Goal: Task Accomplishment & Management: Use online tool/utility

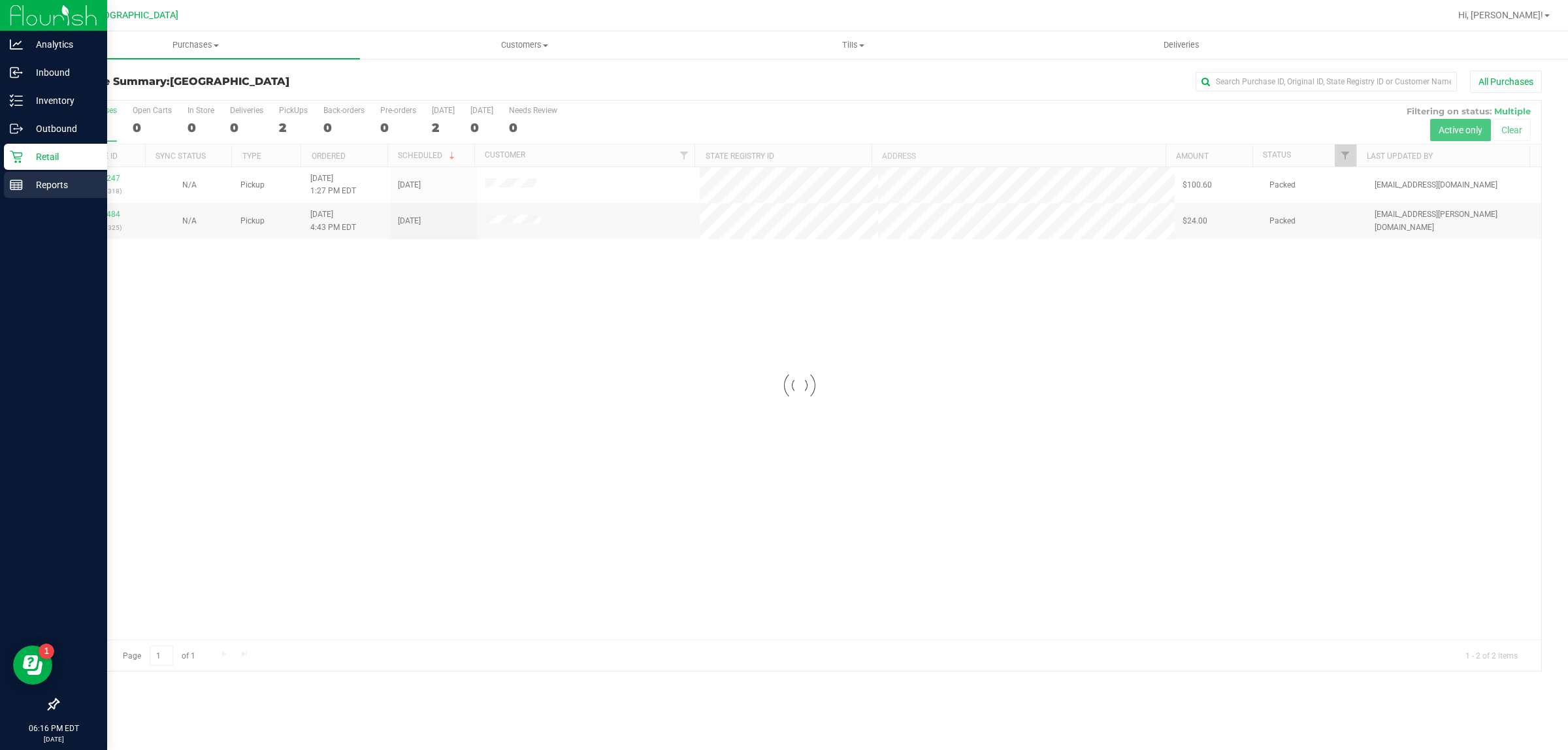
click at [24, 191] on p "Reports" at bounding box center [62, 185] width 78 height 16
click at [28, 183] on p "Reports" at bounding box center [62, 185] width 78 height 16
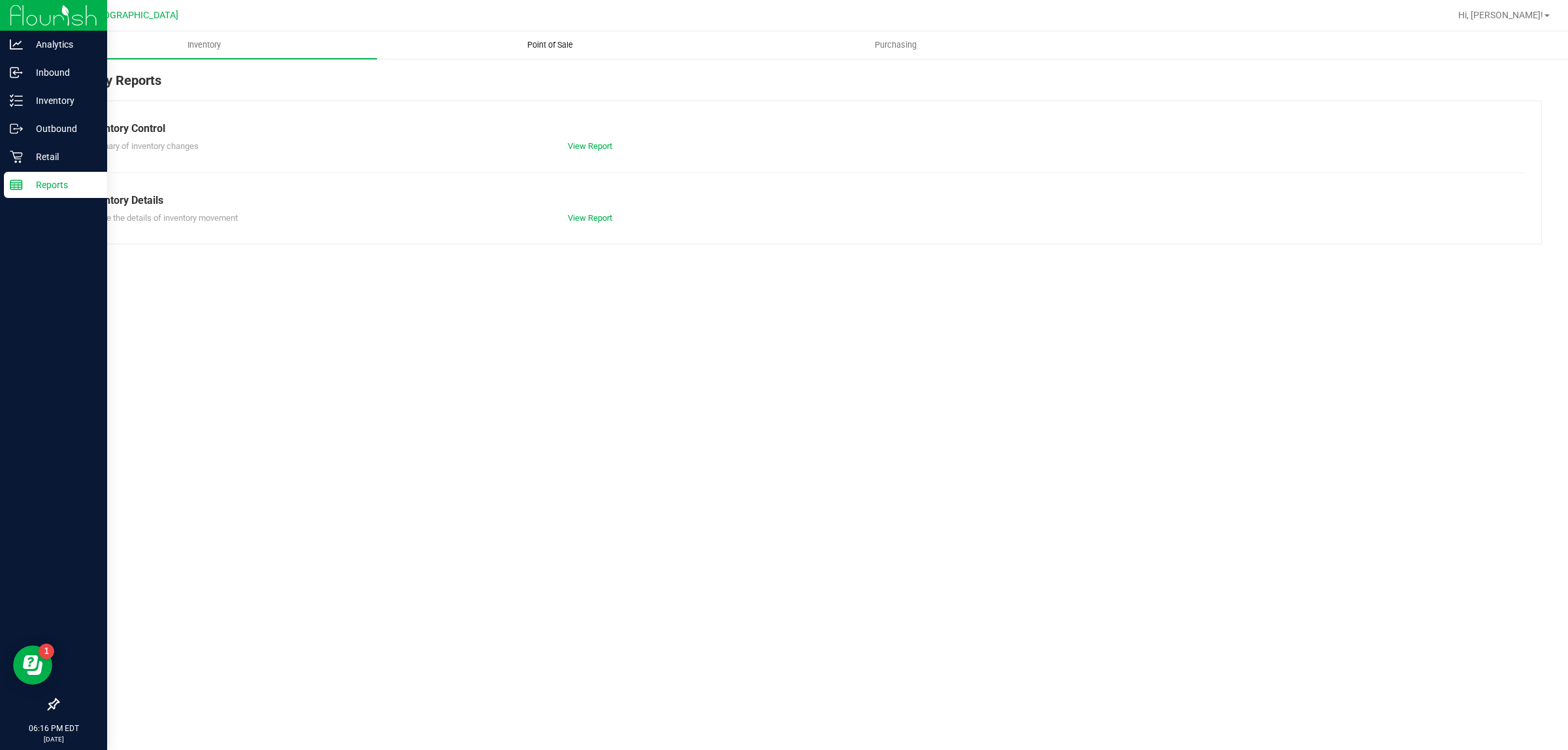
click at [567, 52] on uib-tab-heading "Point of Sale" at bounding box center [549, 45] width 345 height 26
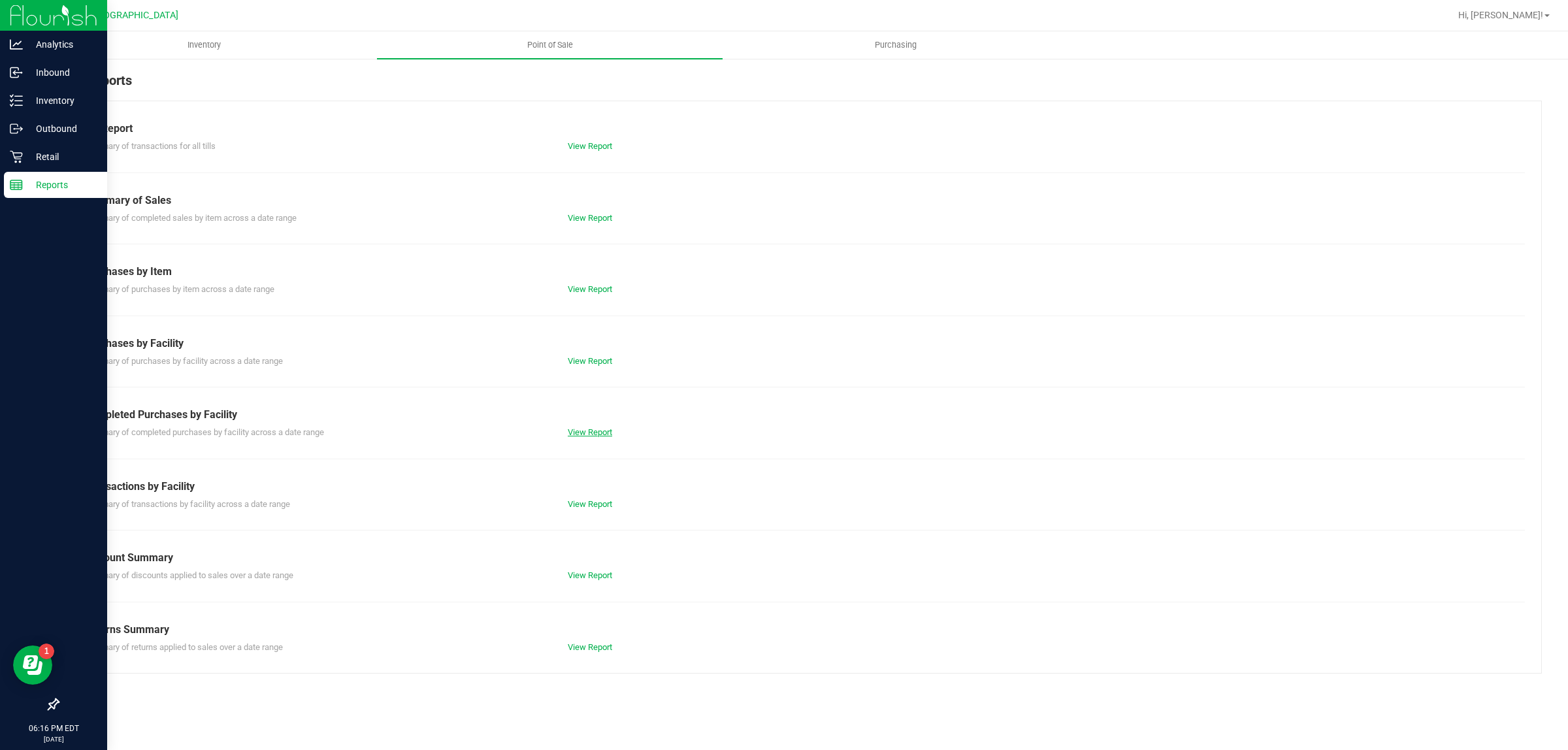
click at [573, 433] on link "View Report" at bounding box center [590, 432] width 45 height 10
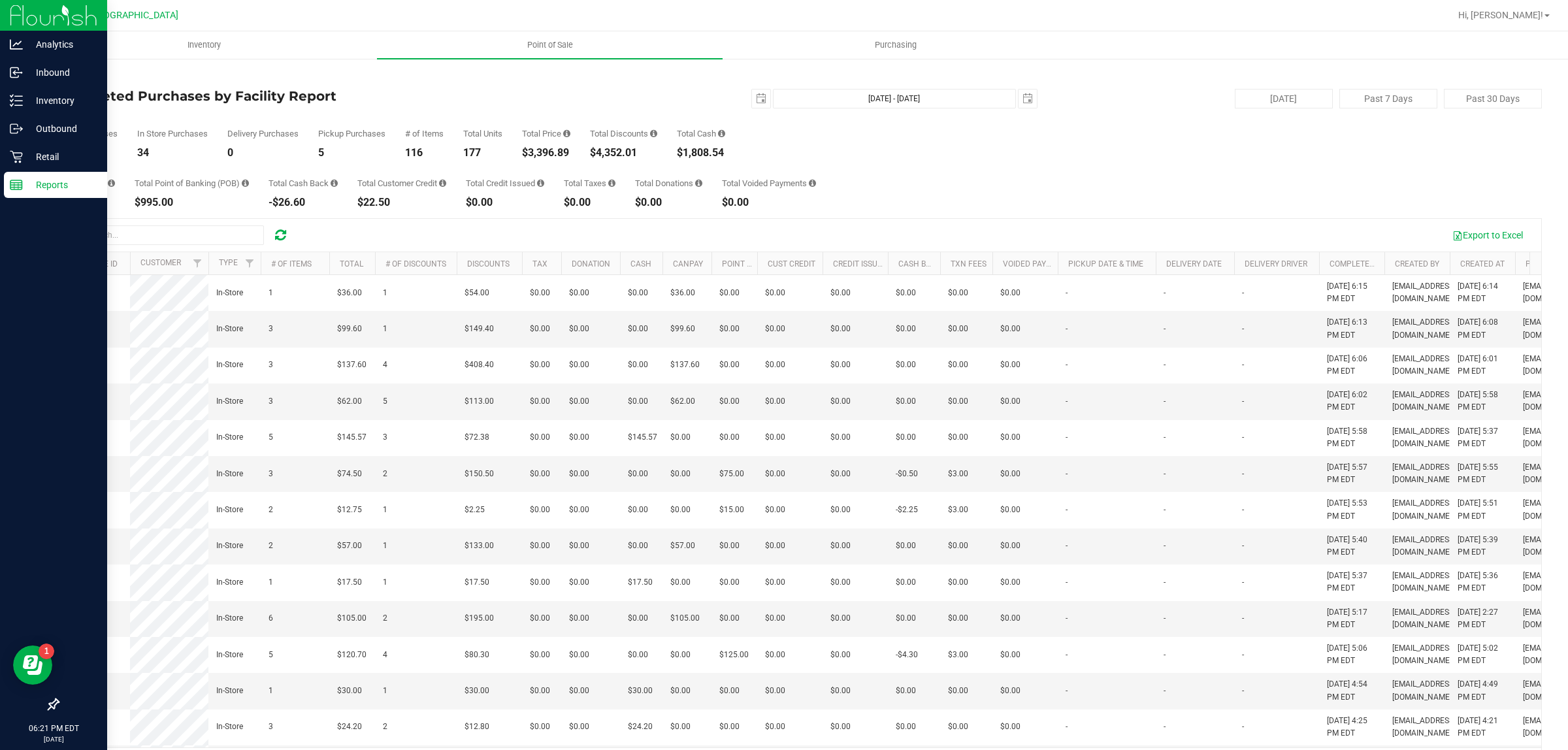
click at [4, 734] on div "06:21 PM EDT [DATE] 09/19" at bounding box center [53, 733] width 107 height 33
click at [18, 152] on icon at bounding box center [16, 156] width 12 height 12
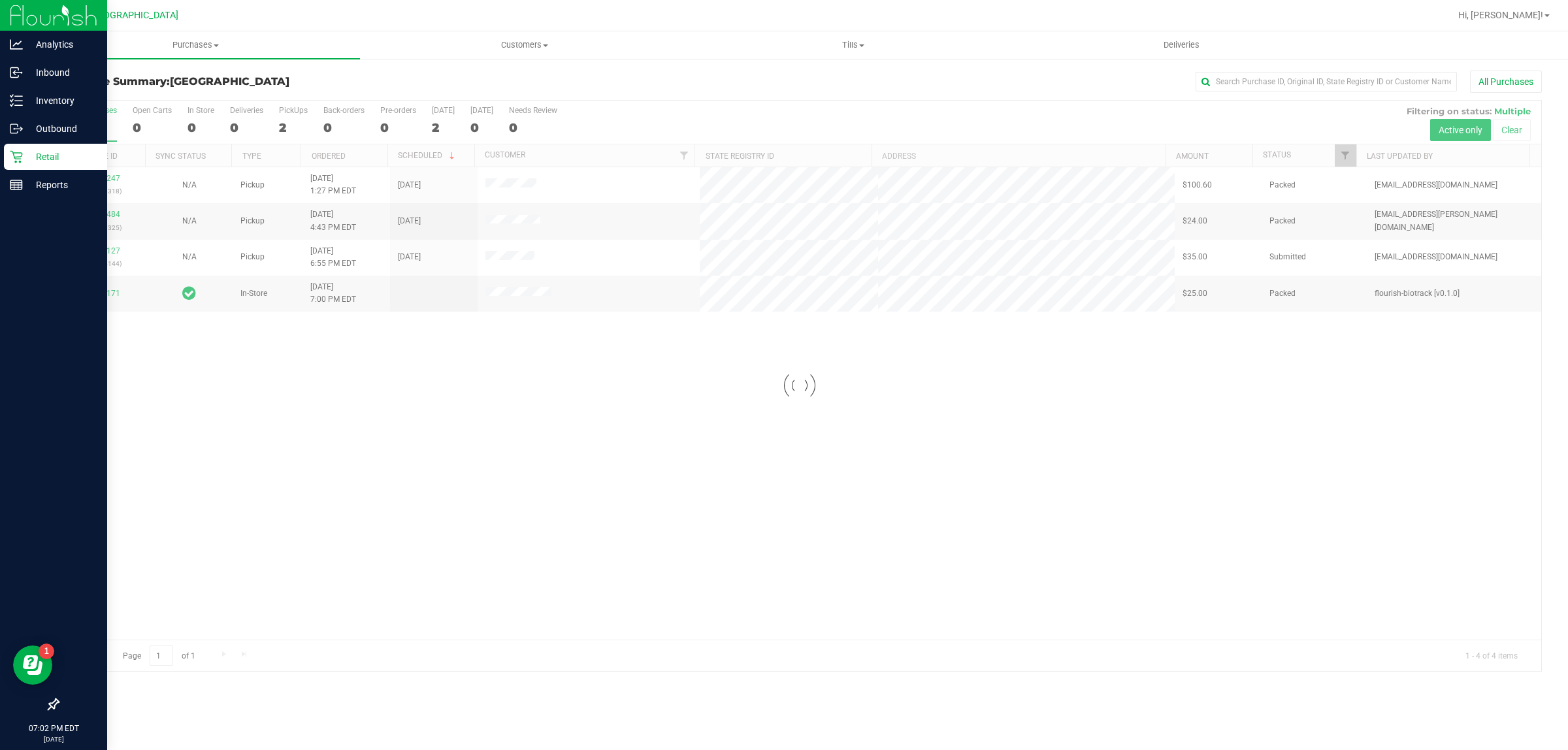
click at [397, 408] on div at bounding box center [800, 386] width 1483 height 571
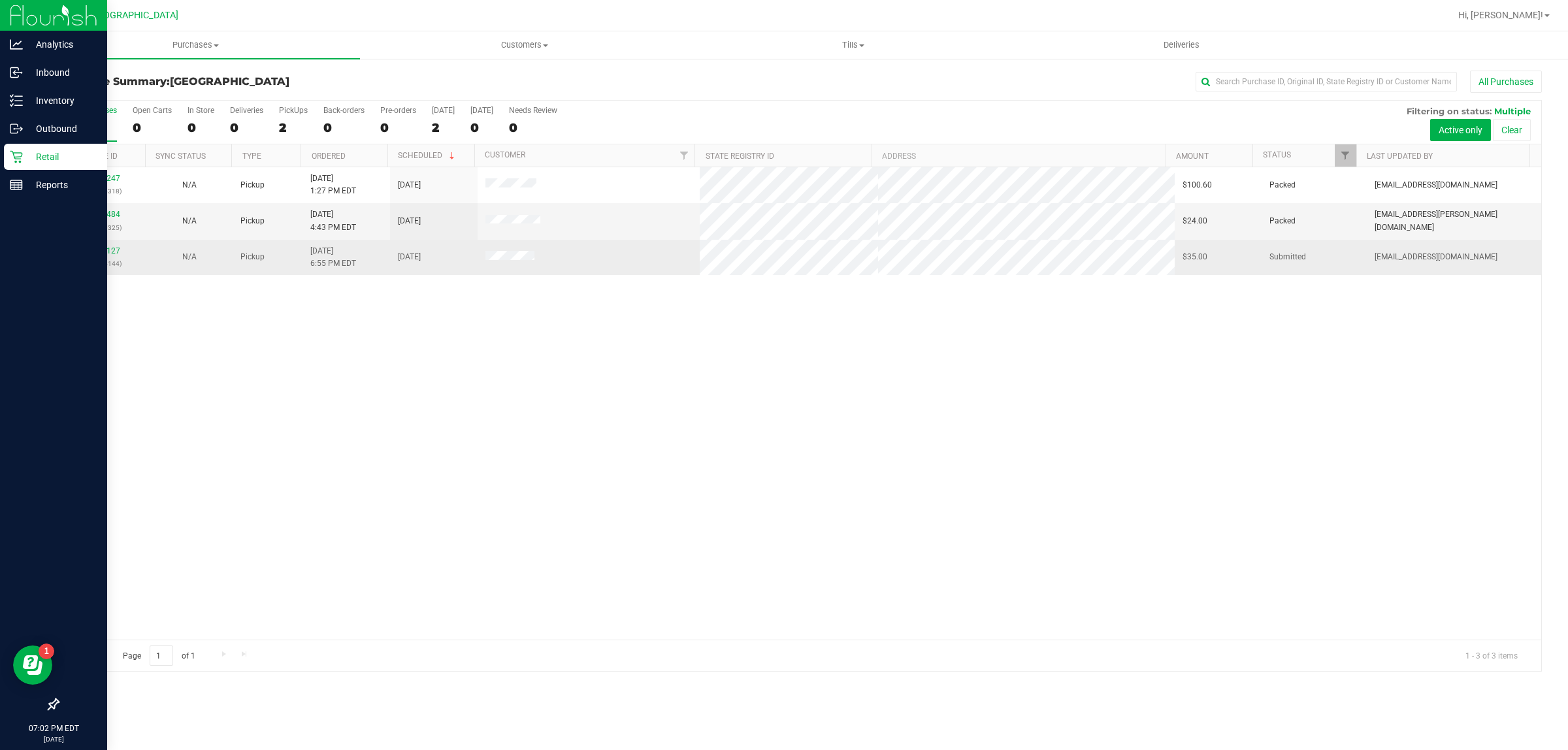
click at [89, 270] on p "(325864144)" at bounding box center [101, 263] width 72 height 12
click at [101, 254] on link "11977127" at bounding box center [101, 251] width 36 height 9
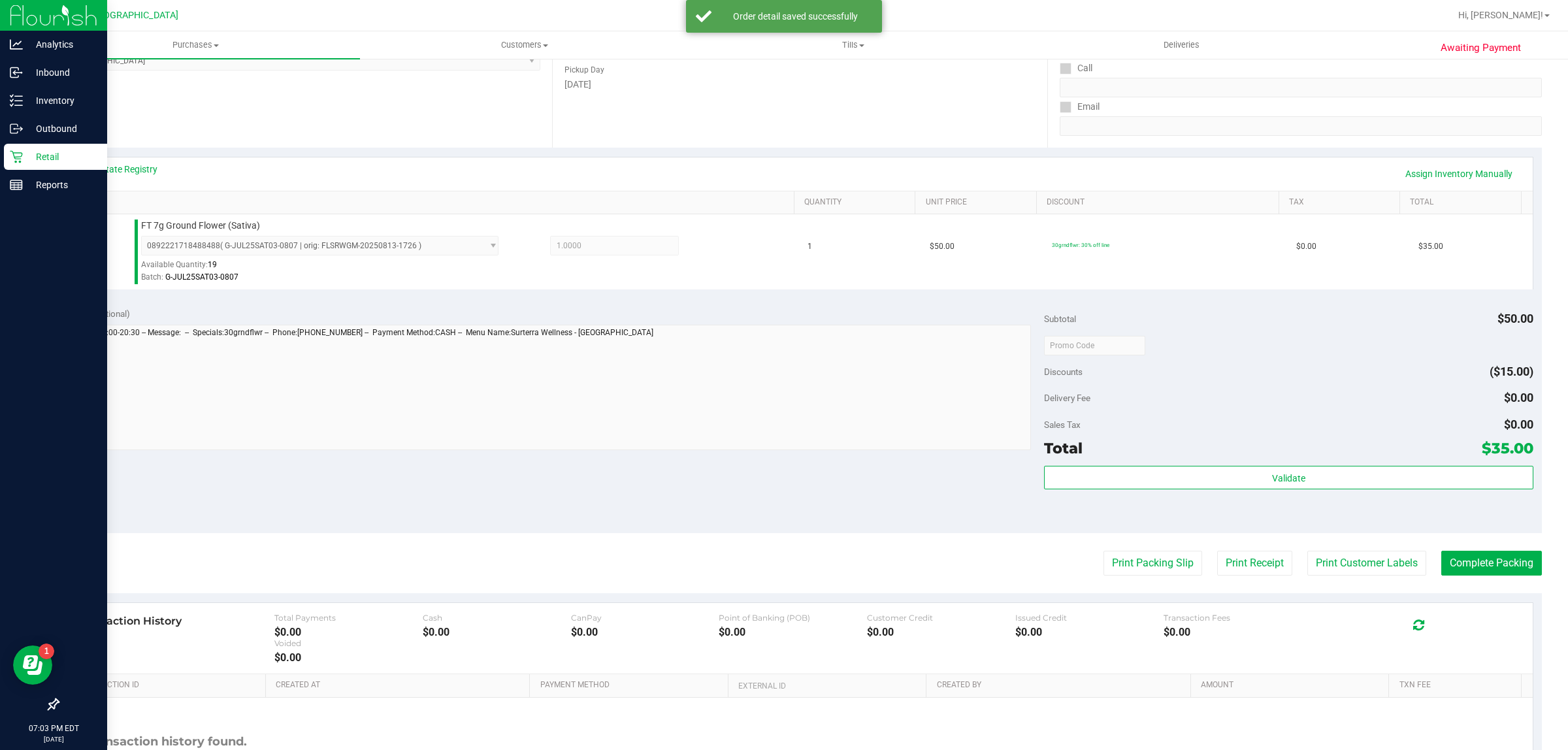
scroll to position [318, 0]
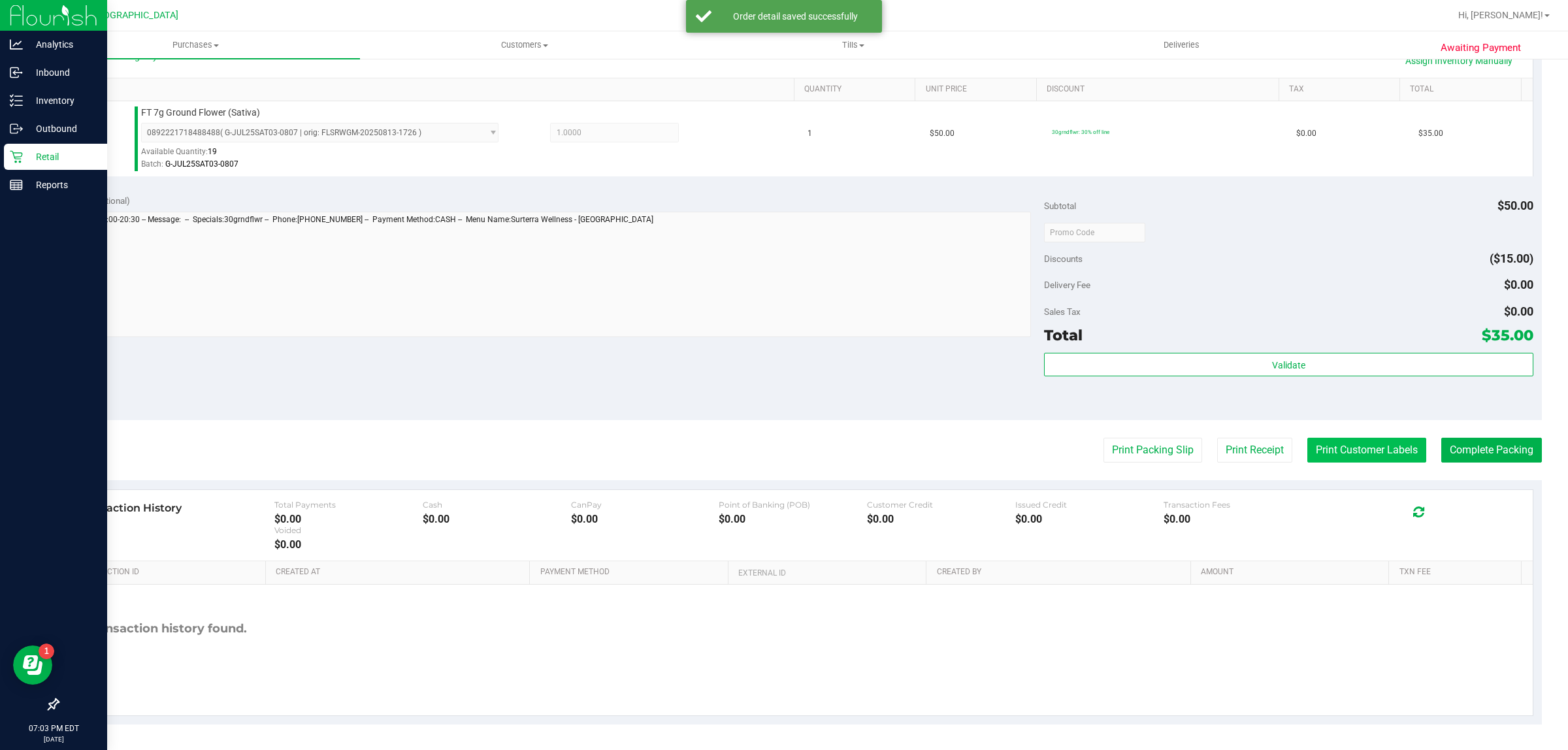
click at [1357, 456] on button "Print Customer Labels" at bounding box center [1367, 450] width 119 height 25
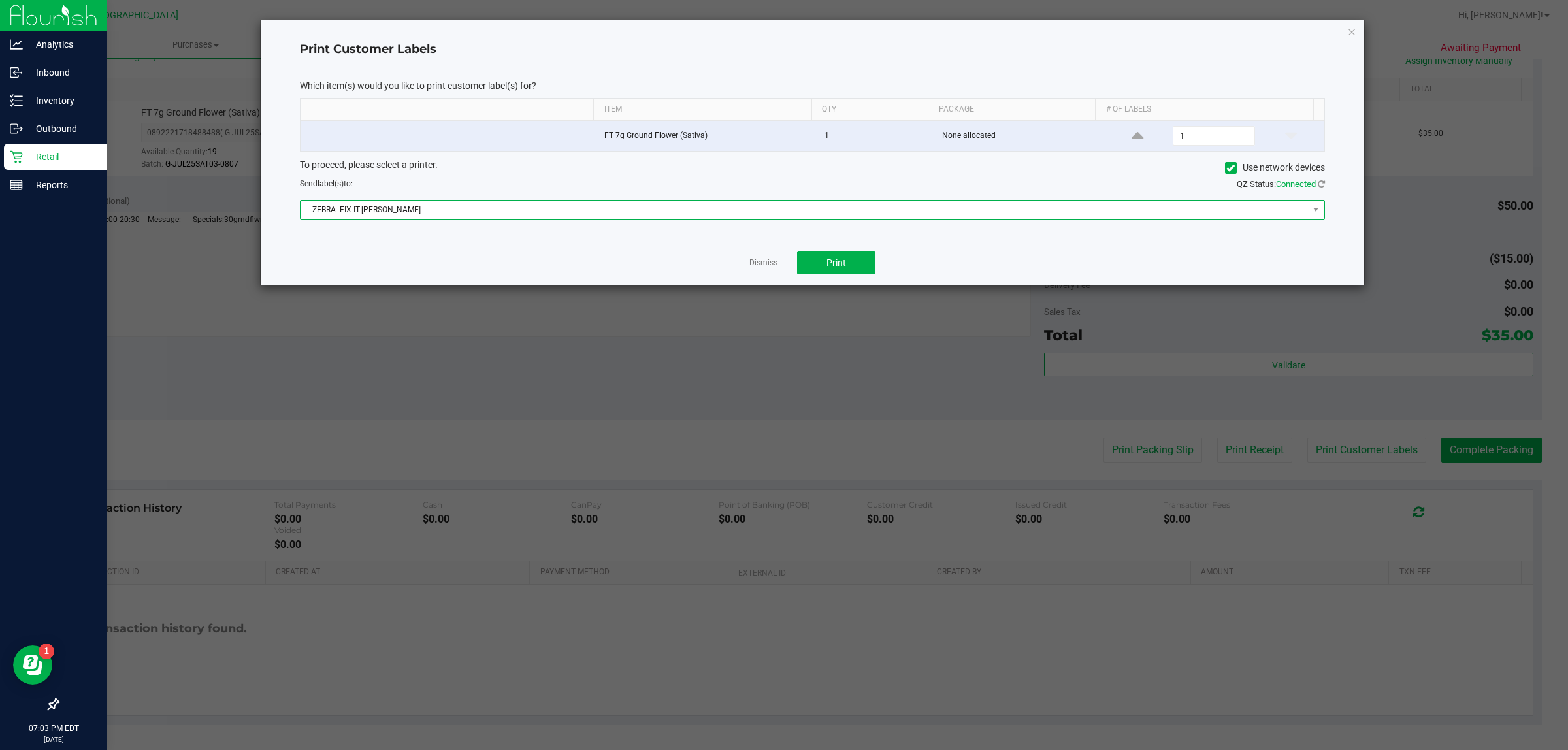
click at [868, 204] on span "ZEBRA- FIX-IT-[PERSON_NAME]" at bounding box center [804, 210] width 1008 height 19
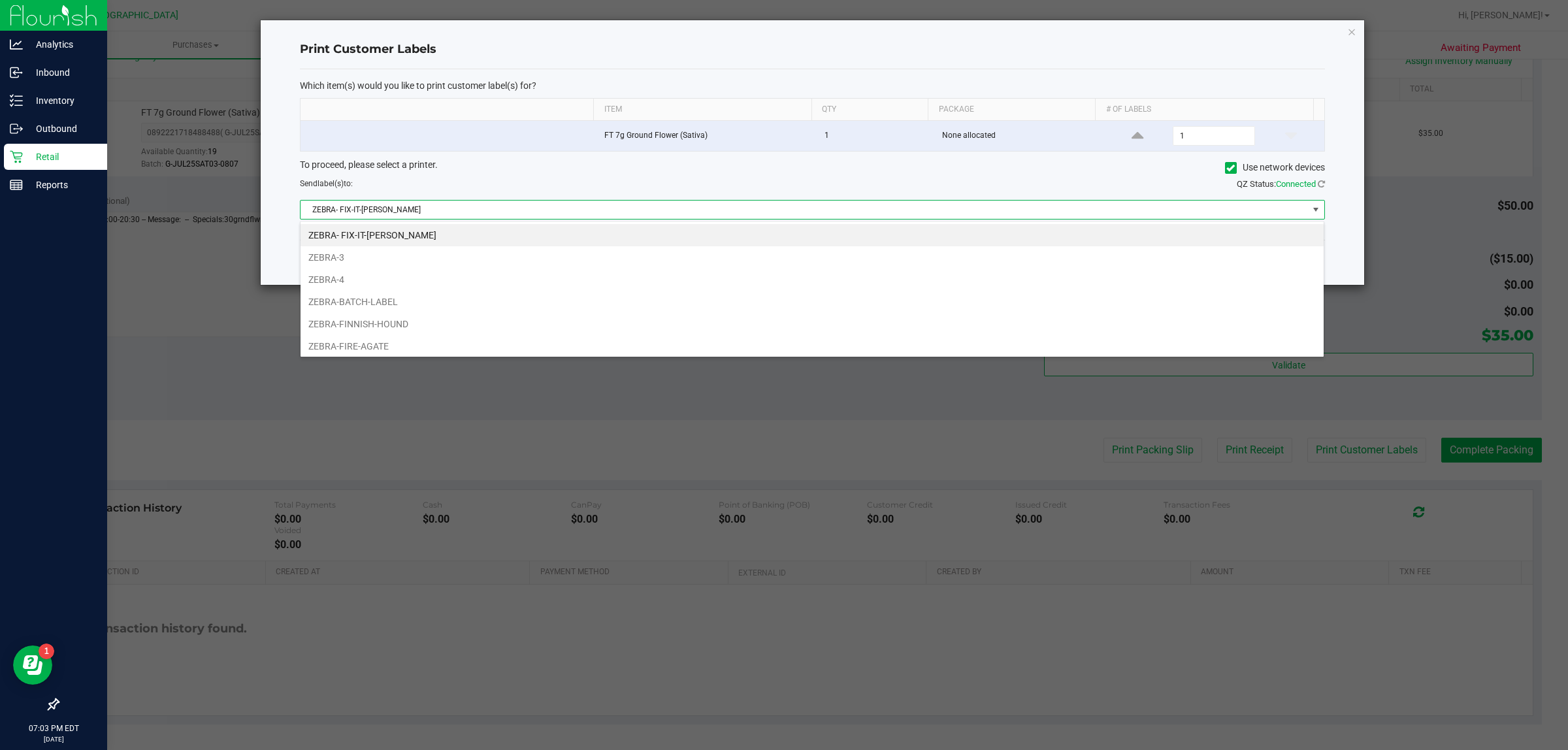
scroll to position [20, 1024]
click at [514, 422] on ngb-modal-window "Print Customer Labels Which item(s) would you like to print customer label(s) f…" at bounding box center [789, 375] width 1578 height 750
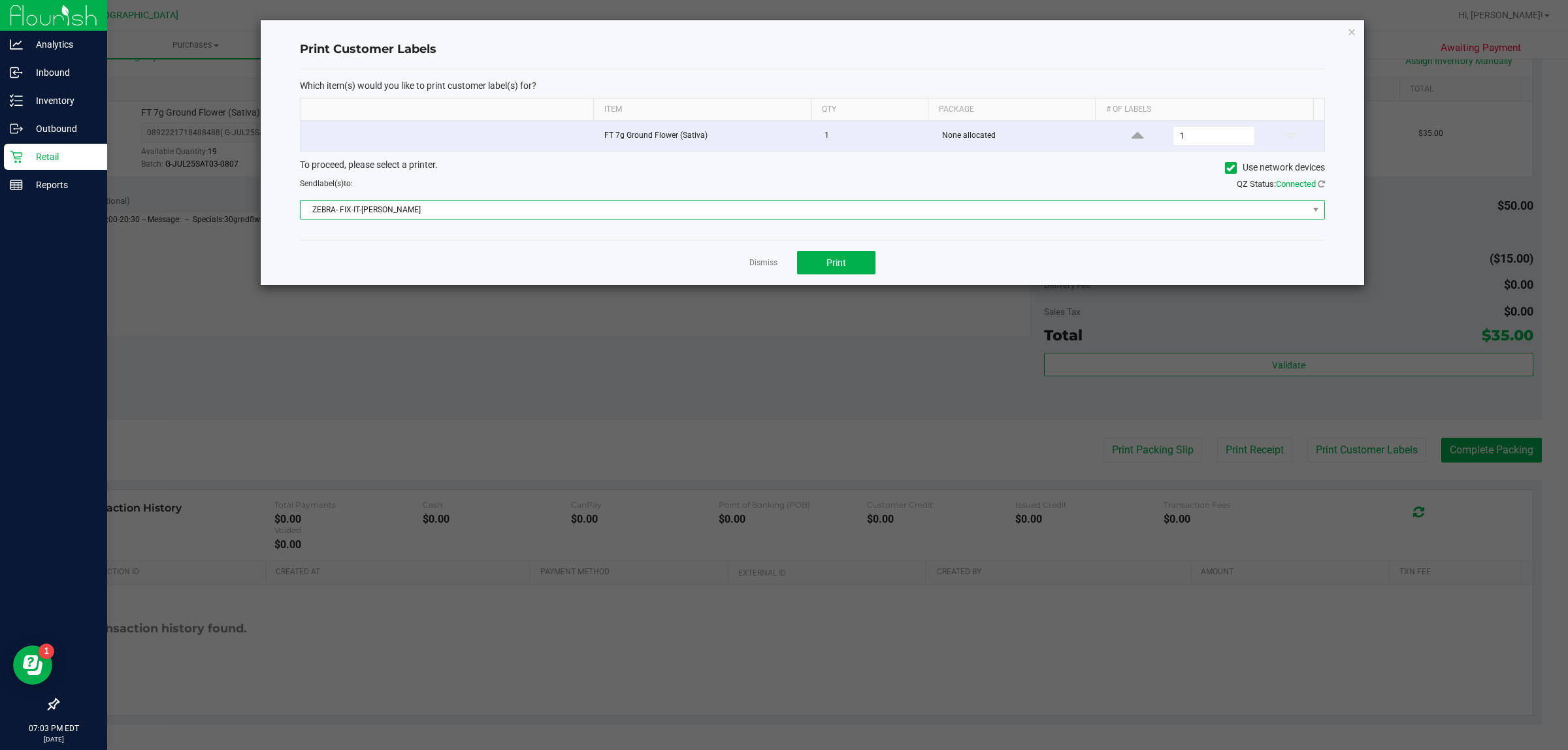
click at [553, 217] on span "ZEBRA- FIX-IT-[PERSON_NAME]" at bounding box center [804, 210] width 1008 height 19
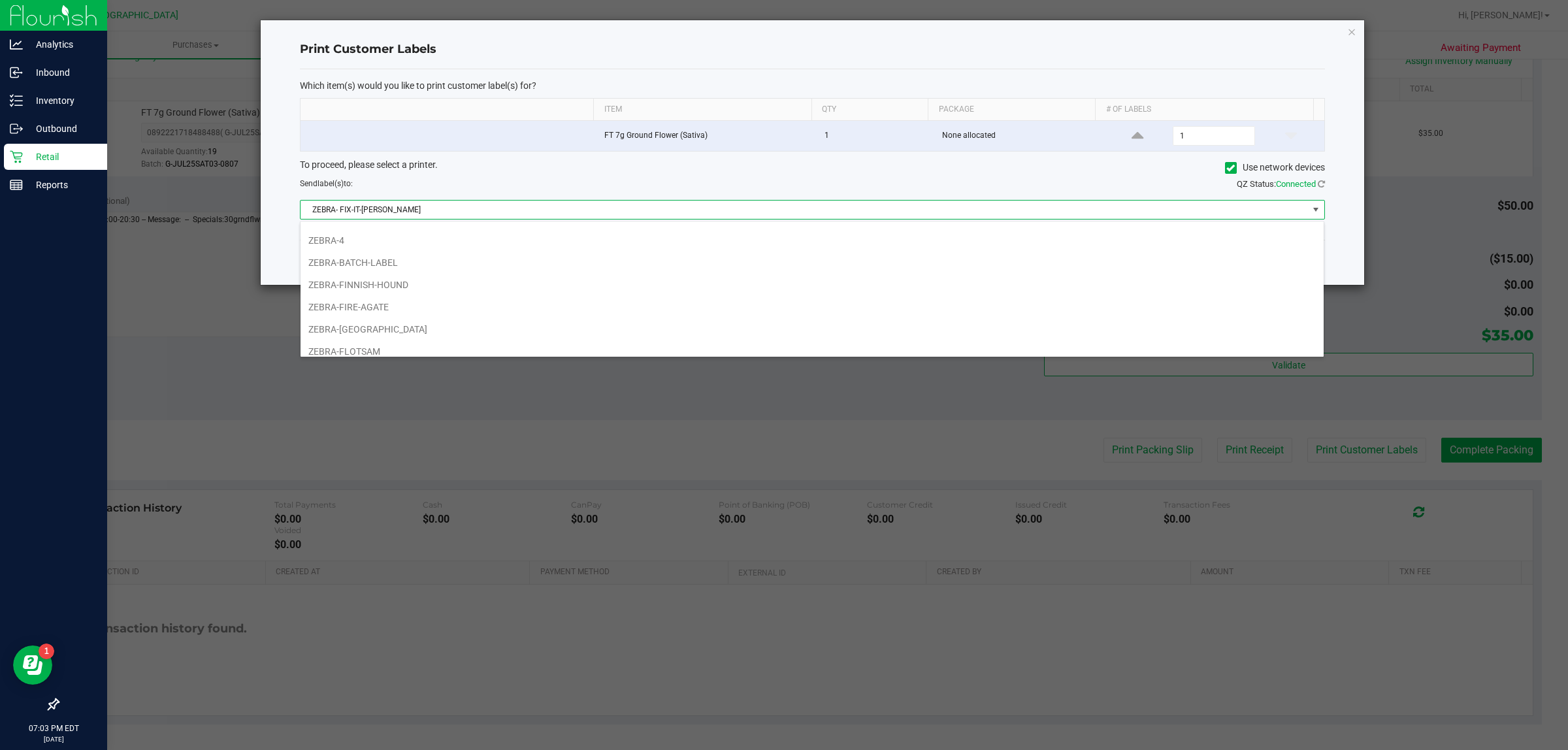
scroll to position [47, 0]
click at [414, 332] on li "ZEBRA-[GEOGRAPHIC_DATA]" at bounding box center [811, 322] width 1023 height 22
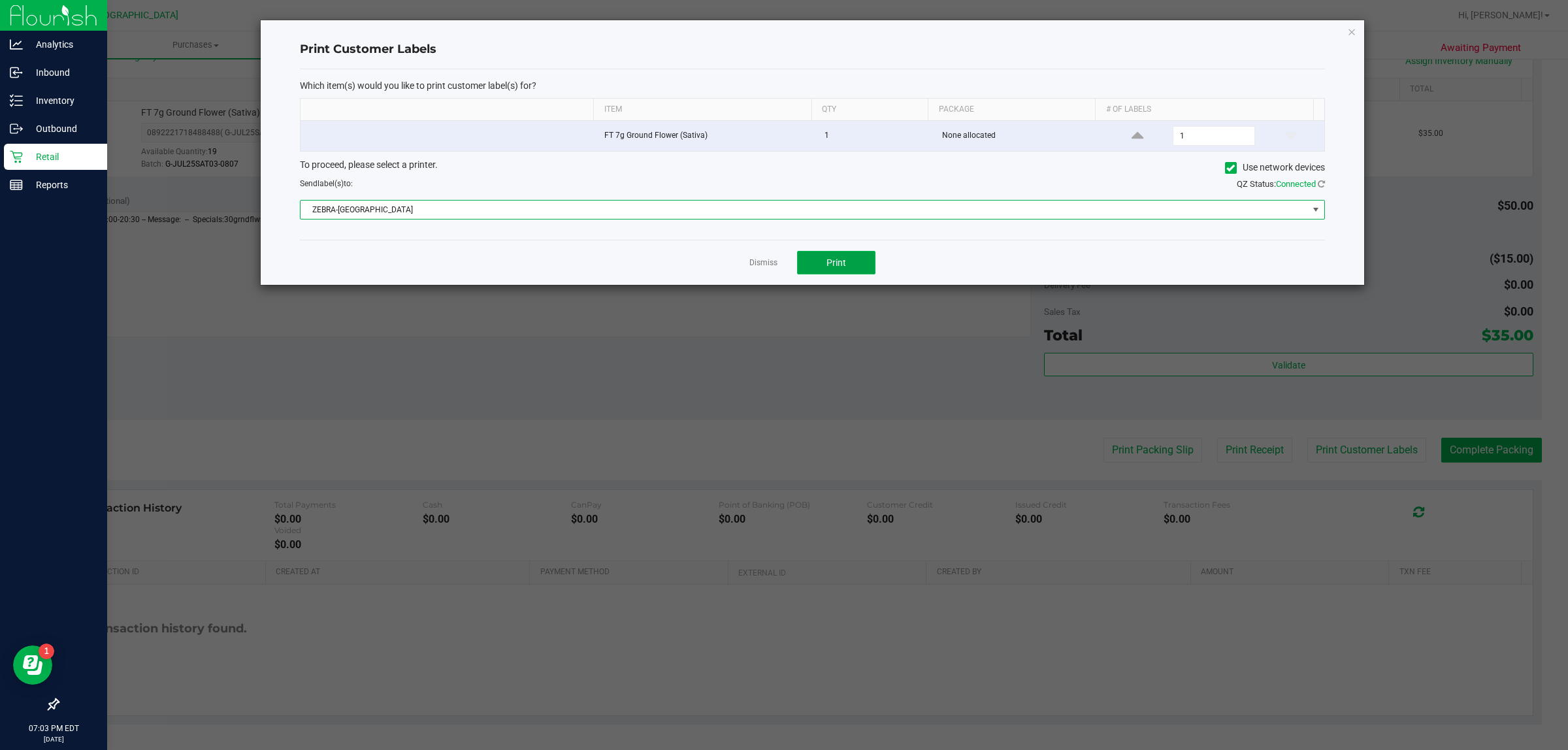
click at [850, 257] on button "Print" at bounding box center [837, 262] width 78 height 23
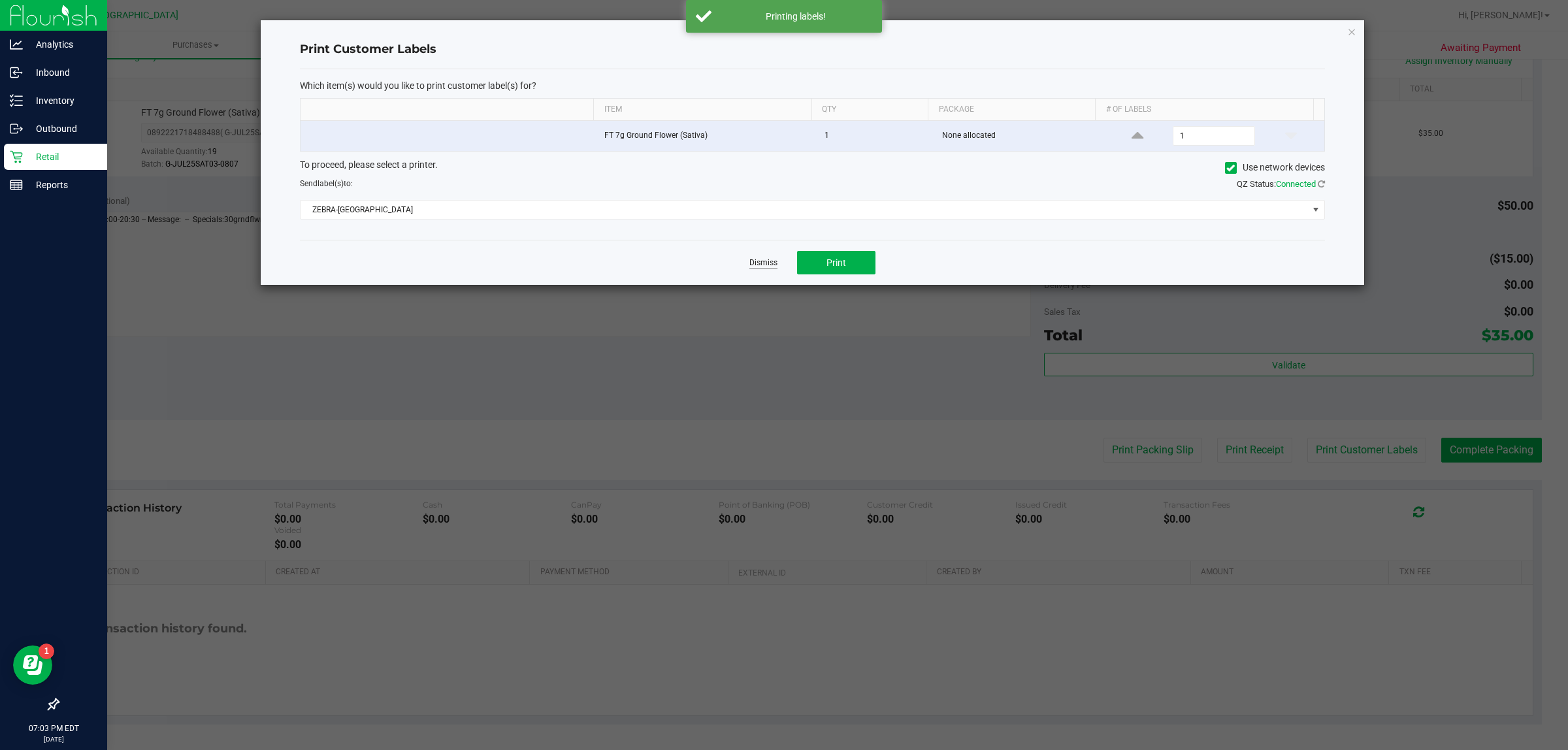
click at [765, 265] on link "Dismiss" at bounding box center [763, 263] width 28 height 11
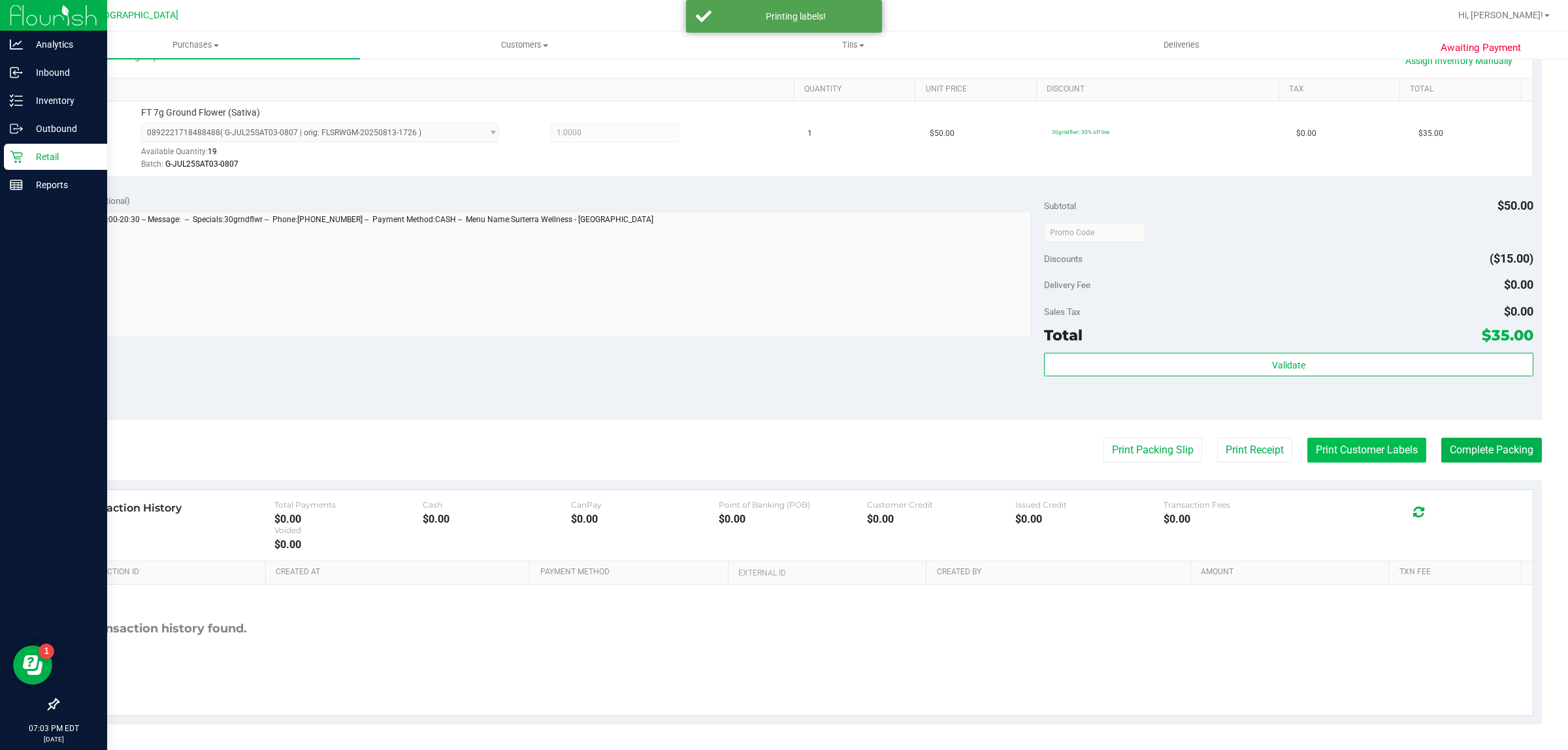
click at [1366, 446] on button "Print Customer Labels" at bounding box center [1367, 450] width 119 height 25
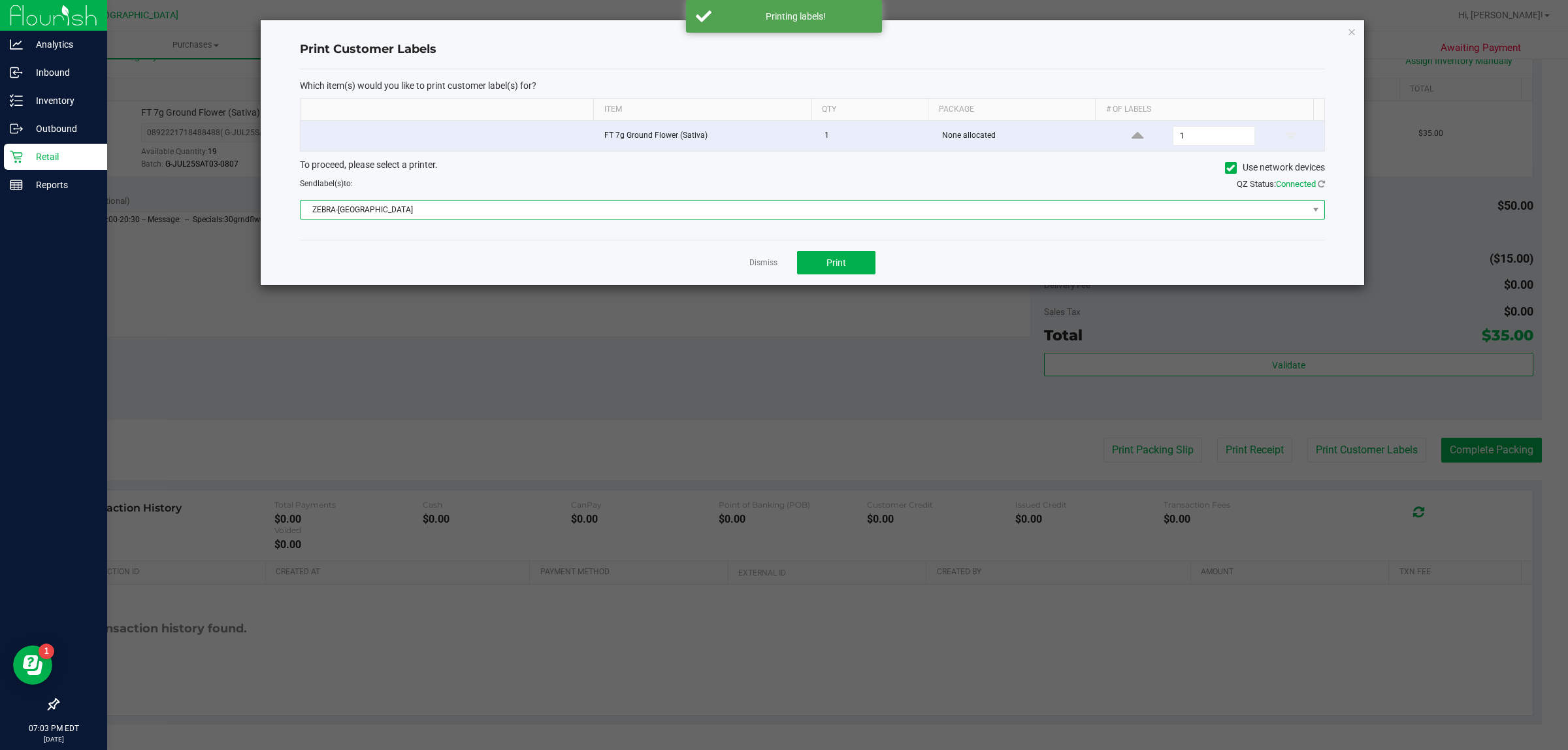
click at [613, 214] on span "ZEBRA-[GEOGRAPHIC_DATA]" at bounding box center [804, 210] width 1008 height 19
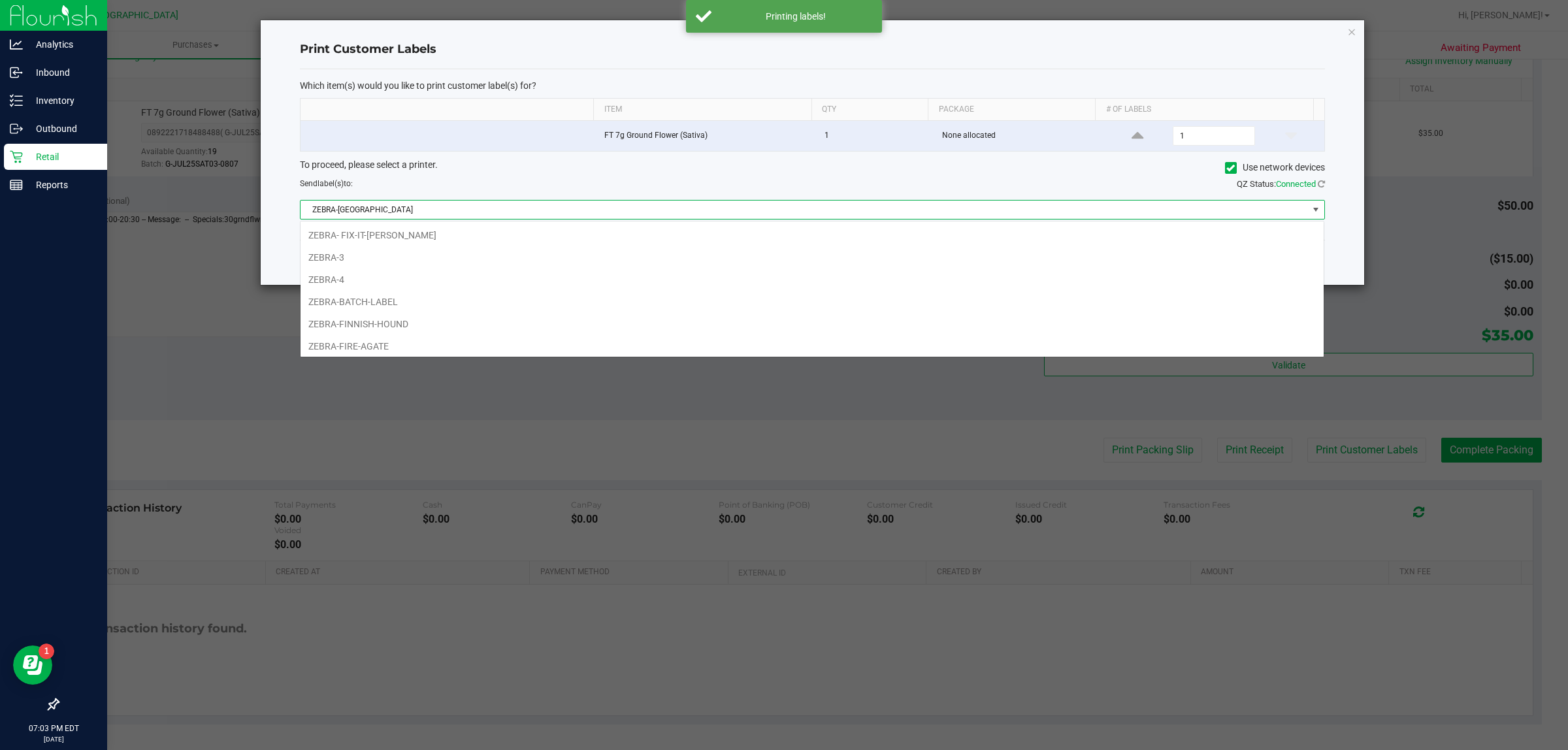
scroll to position [27, 0]
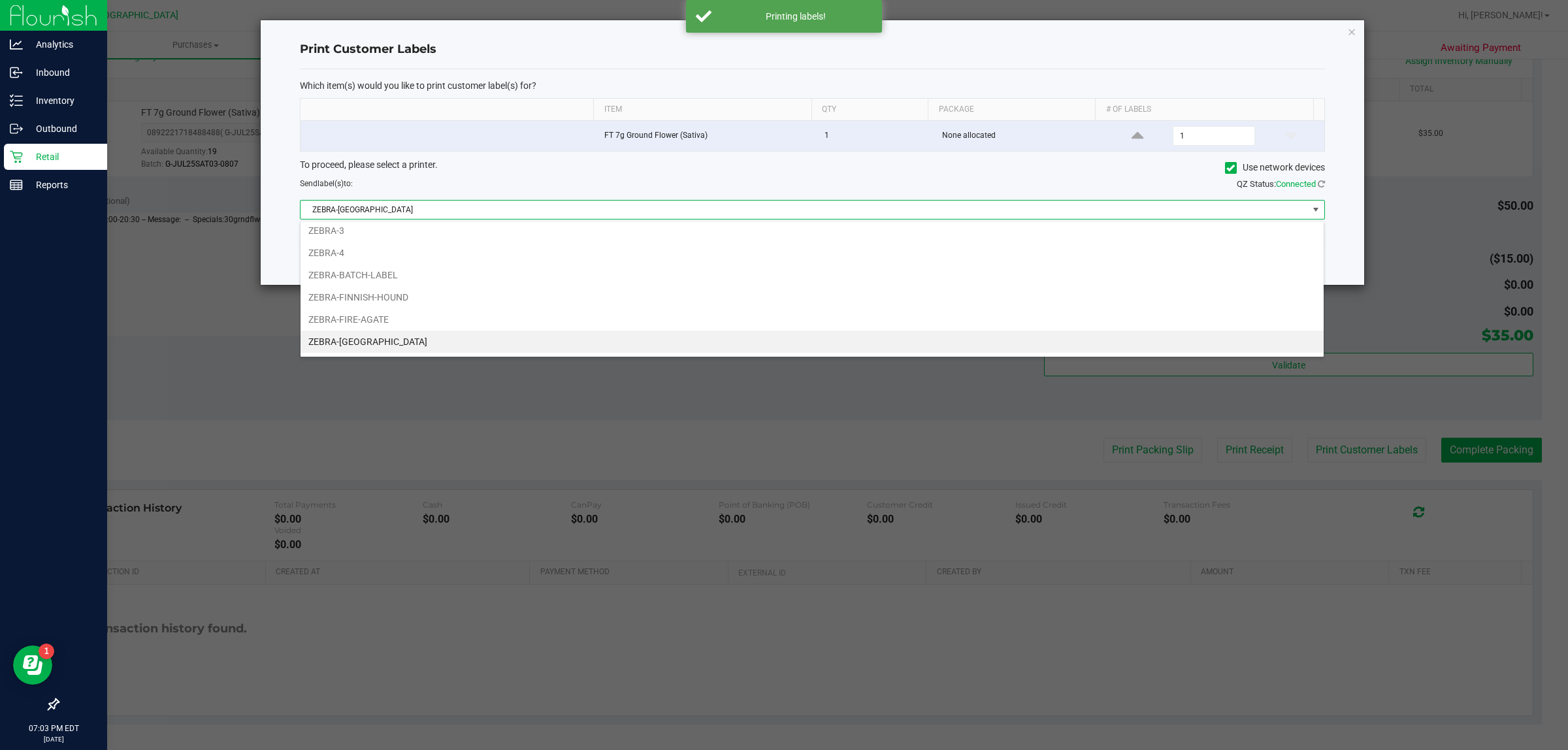
click at [593, 400] on ngb-modal-window "Print Customer Labels Which item(s) would you like to print customer label(s) f…" at bounding box center [789, 375] width 1578 height 750
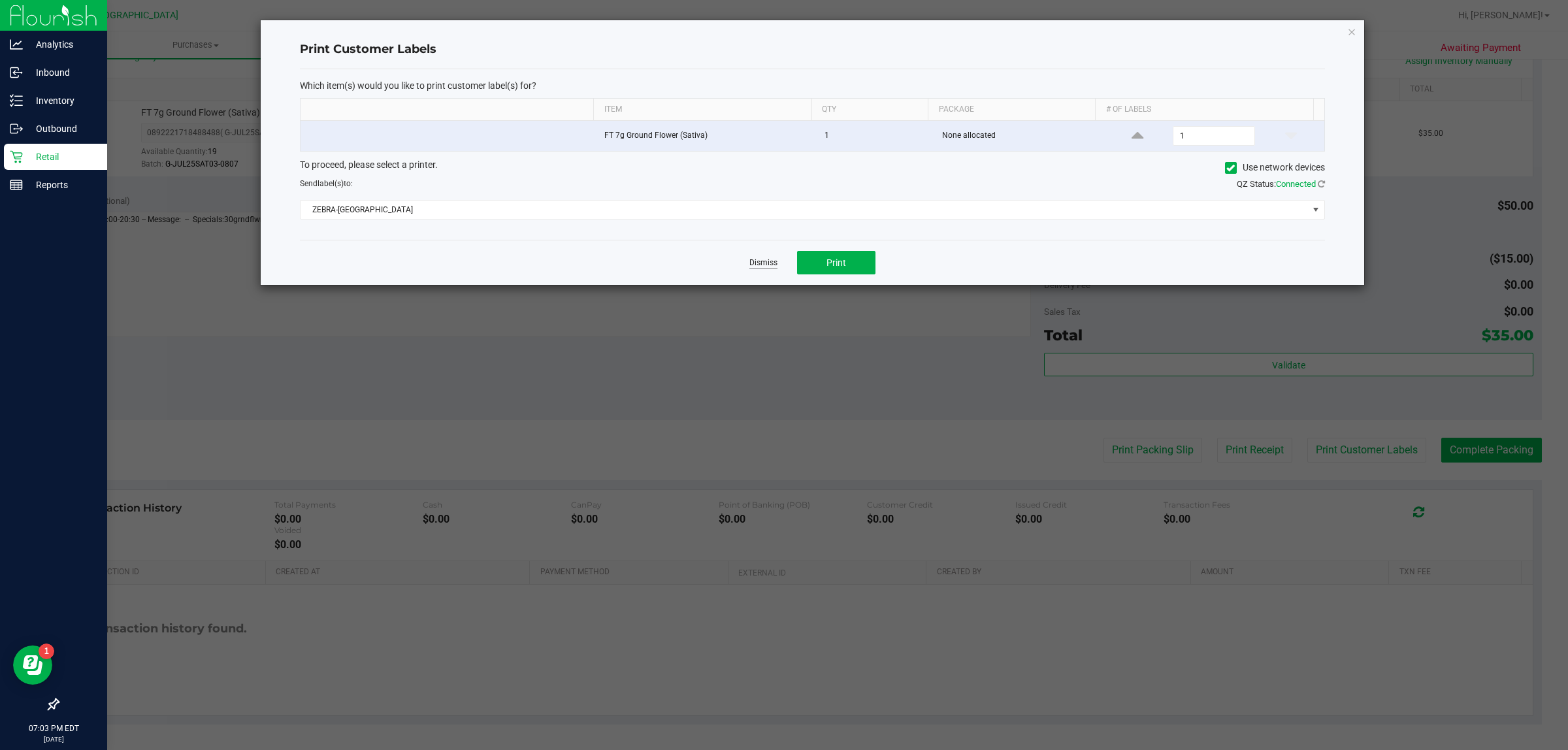
click at [762, 268] on link "Dismiss" at bounding box center [763, 263] width 28 height 11
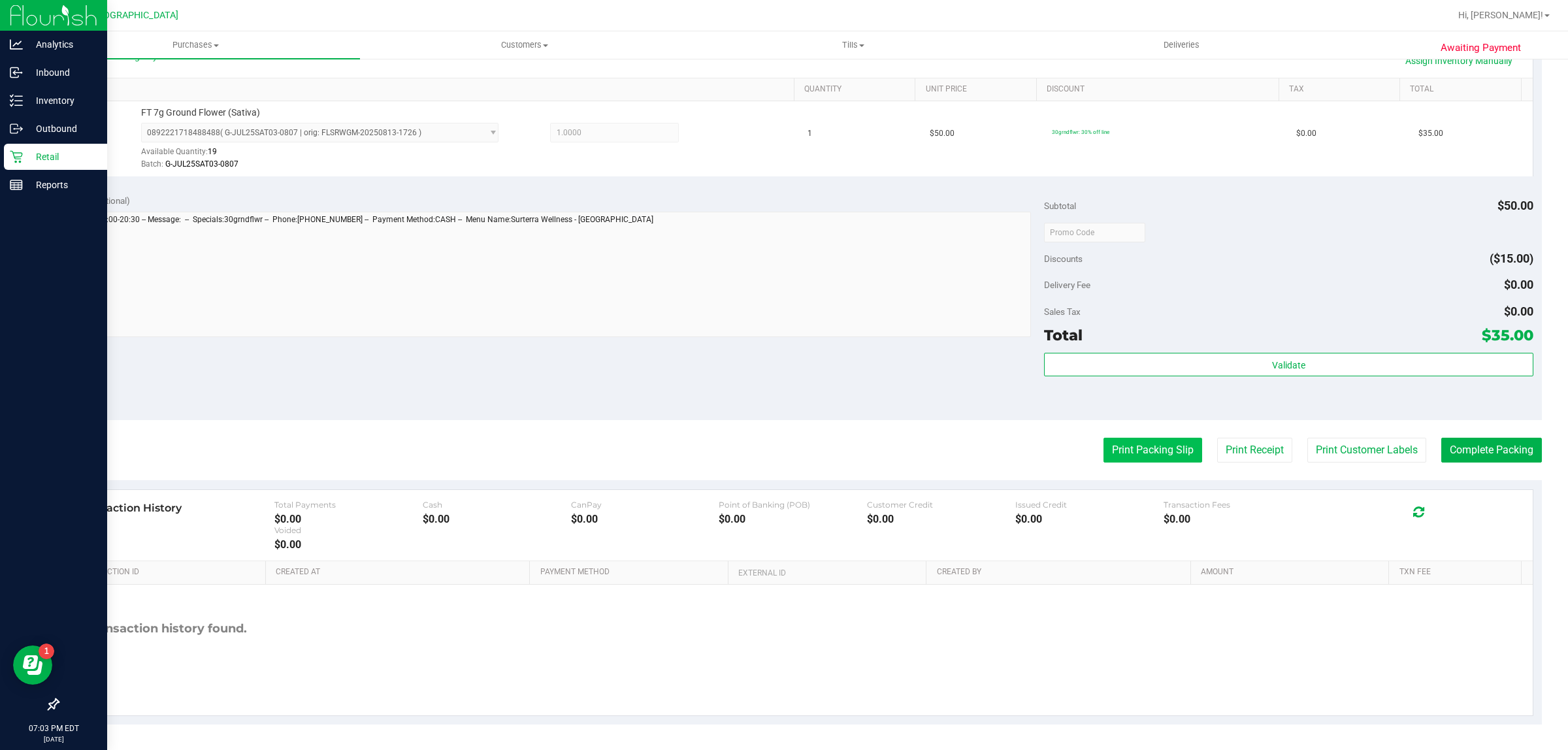
click at [1173, 459] on button "Print Packing Slip" at bounding box center [1153, 450] width 99 height 25
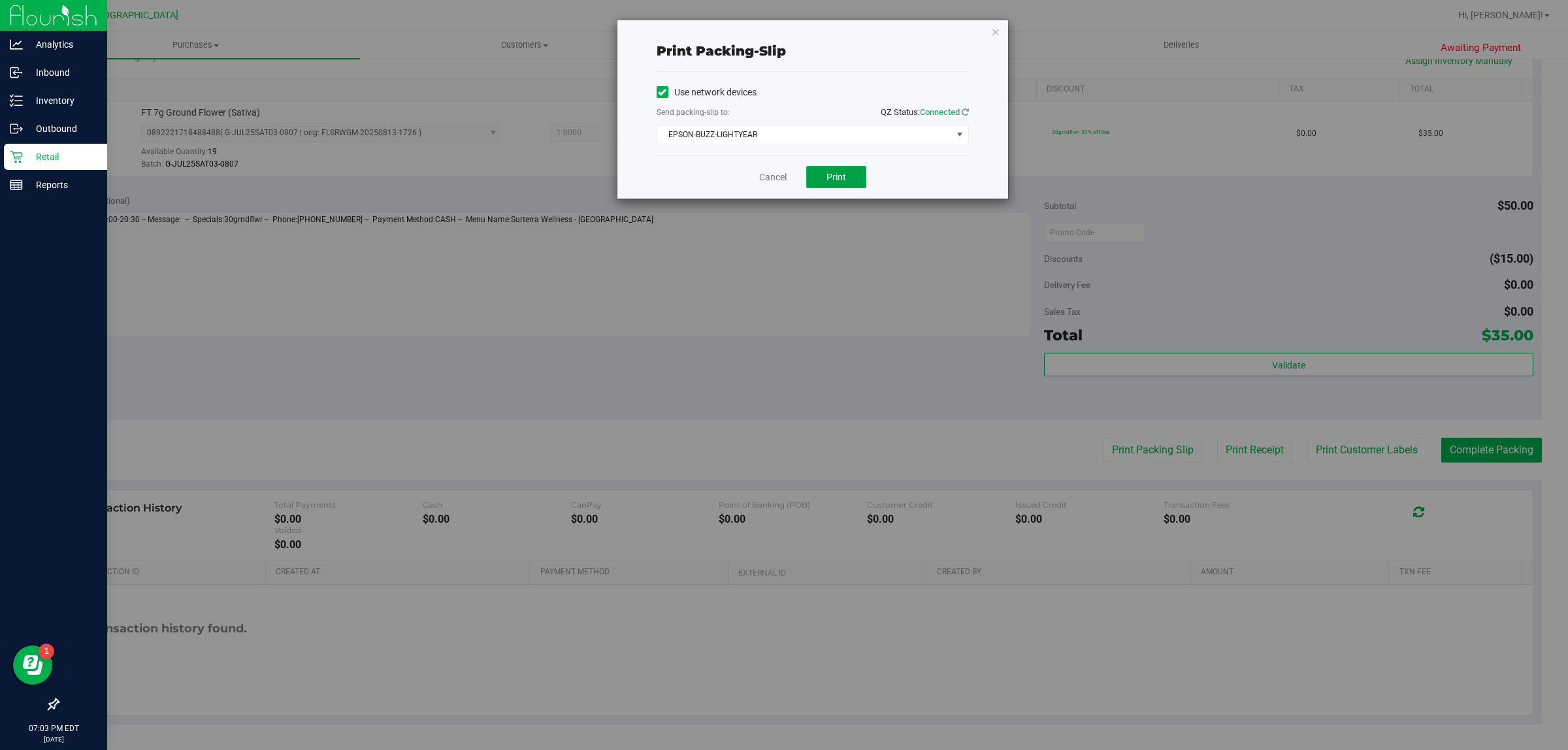
click at [837, 178] on span "Print" at bounding box center [836, 177] width 20 height 10
click at [783, 141] on span "EPSON-BUZZ-LIGHTYEAR" at bounding box center [804, 135] width 295 height 19
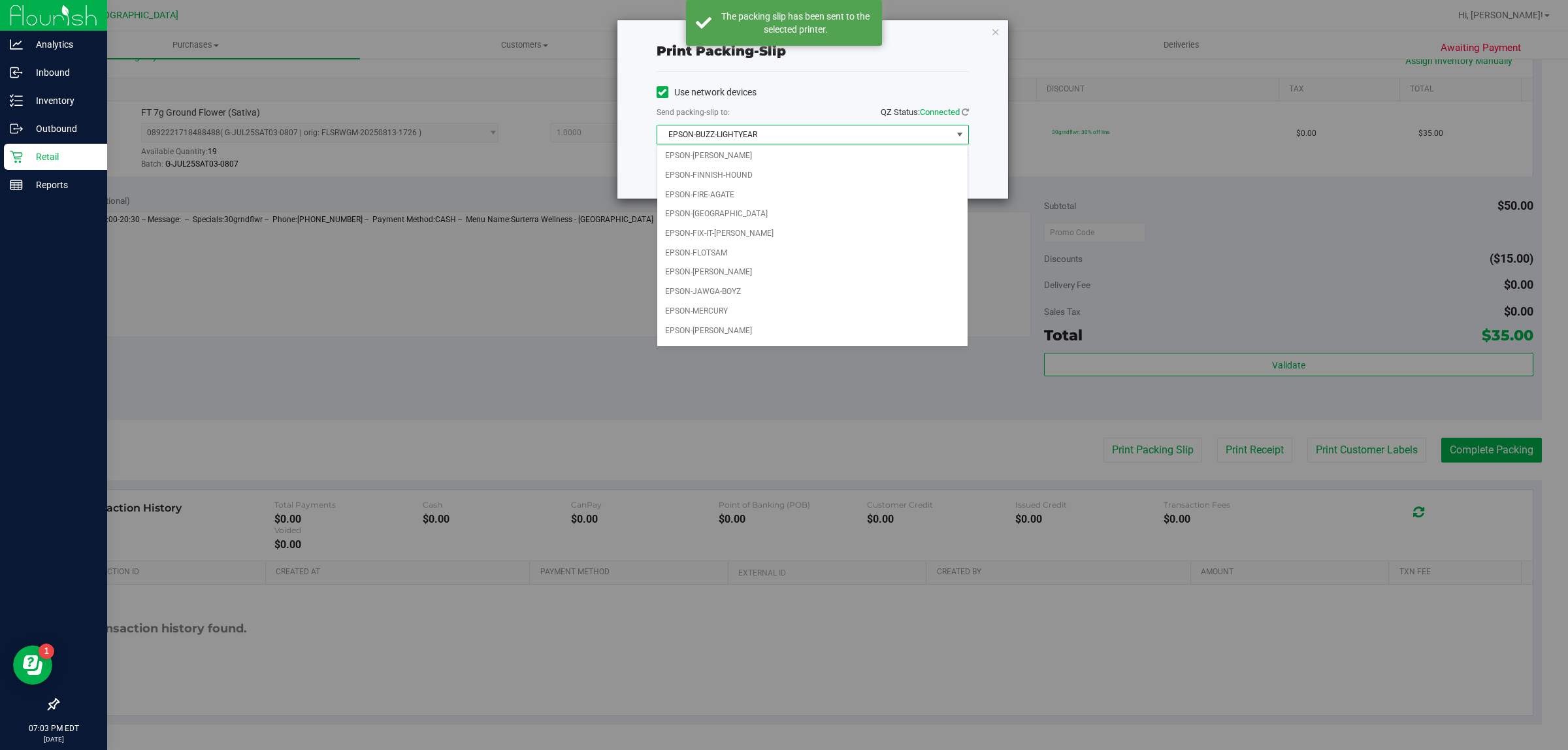
scroll to position [24, 0]
click at [779, 175] on li "EPSON-FINNISH-HOUND" at bounding box center [812, 172] width 311 height 20
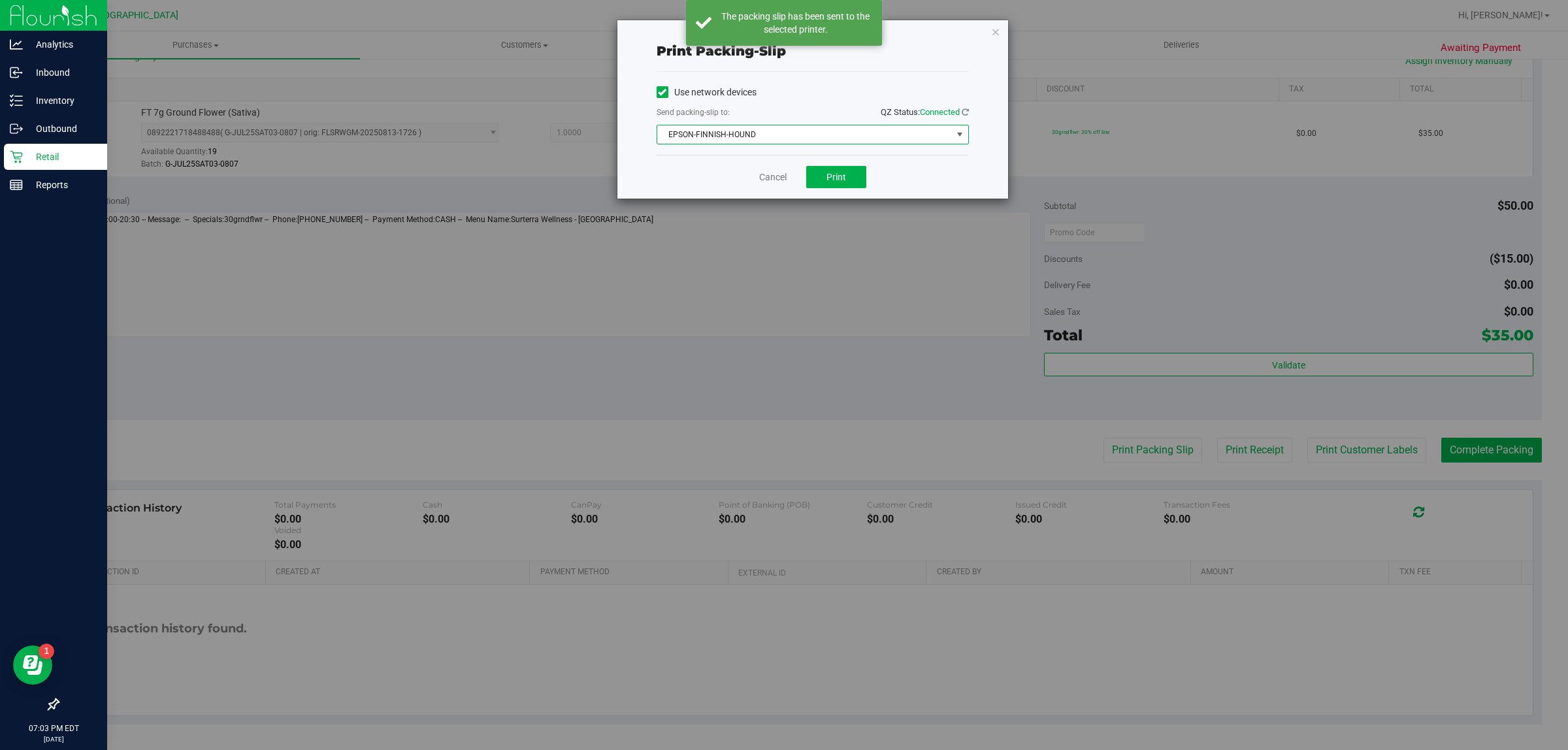
click at [768, 138] on span "EPSON-FINNISH-HOUND" at bounding box center [804, 135] width 295 height 19
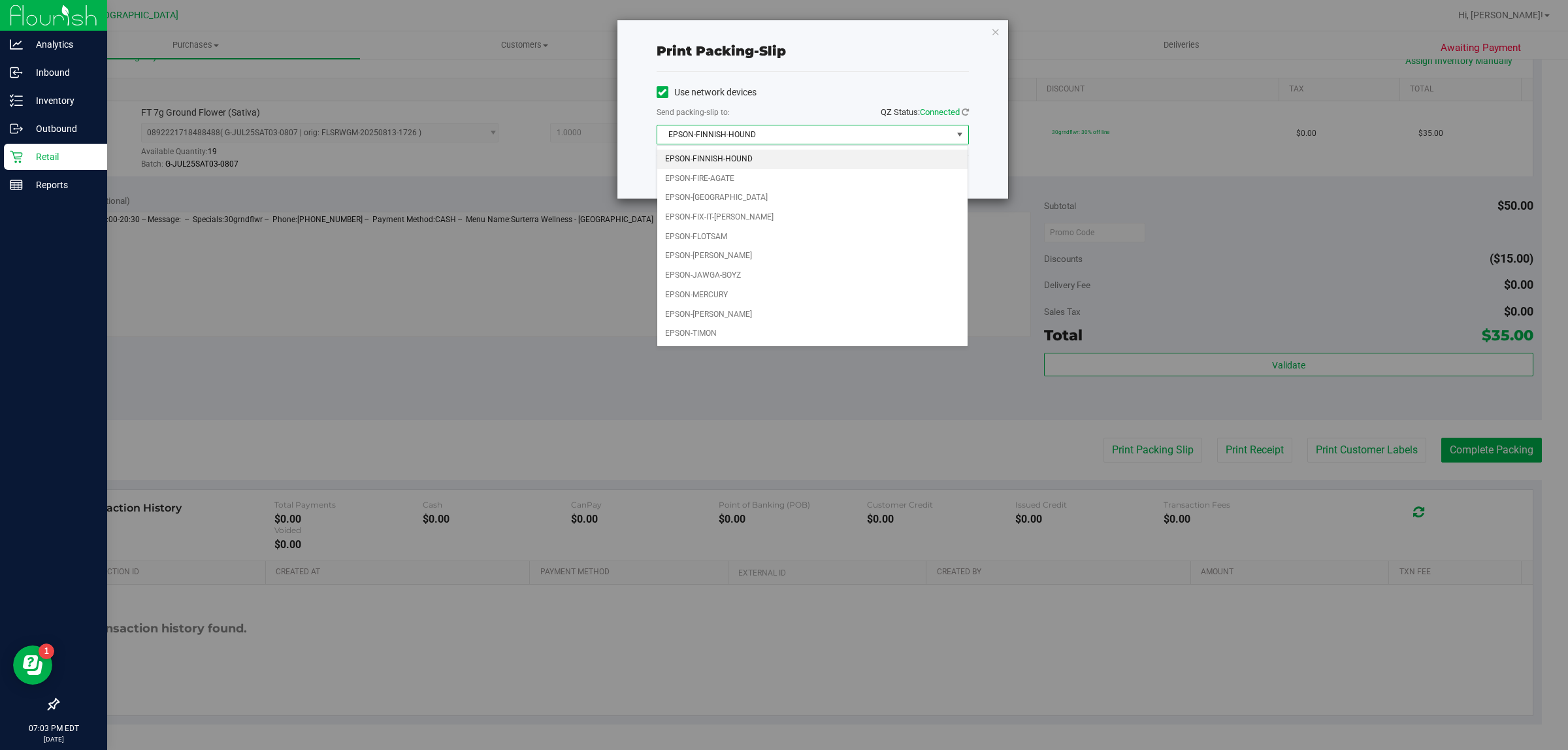
scroll to position [0, 0]
click at [723, 236] on li "EPSON-[GEOGRAPHIC_DATA]" at bounding box center [812, 235] width 311 height 20
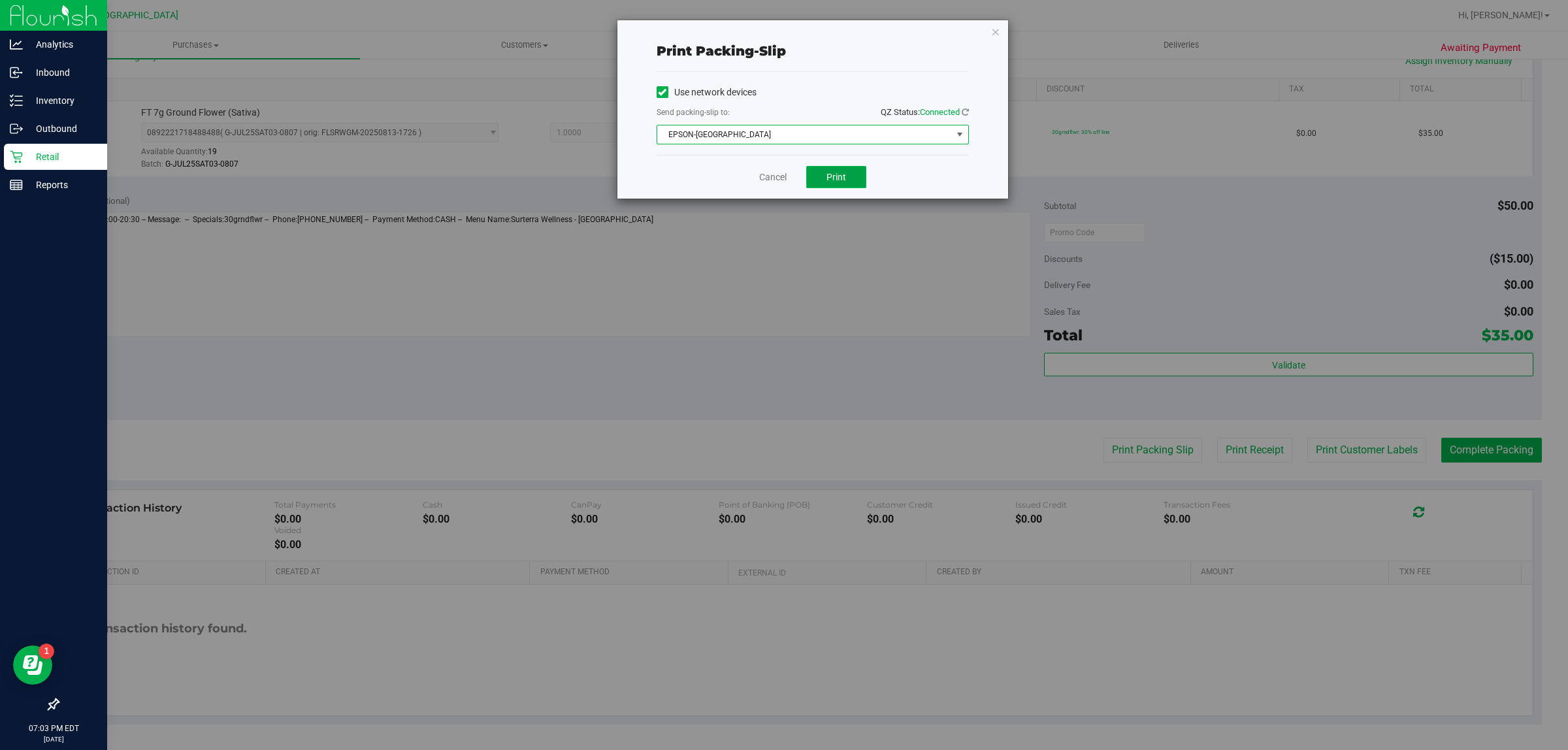
click at [847, 188] on button "Print" at bounding box center [837, 178] width 60 height 22
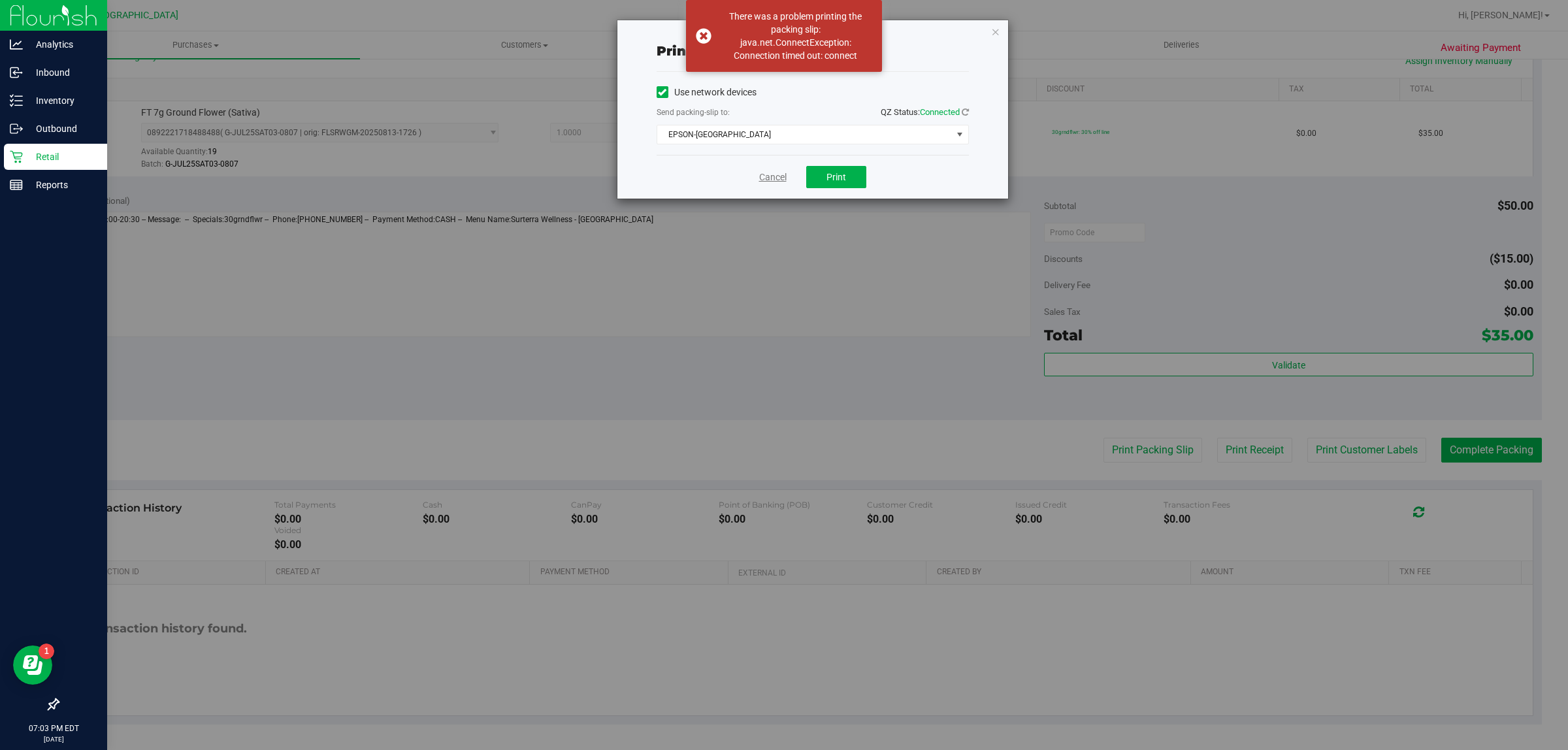
click at [769, 183] on link "Cancel" at bounding box center [773, 178] width 28 height 14
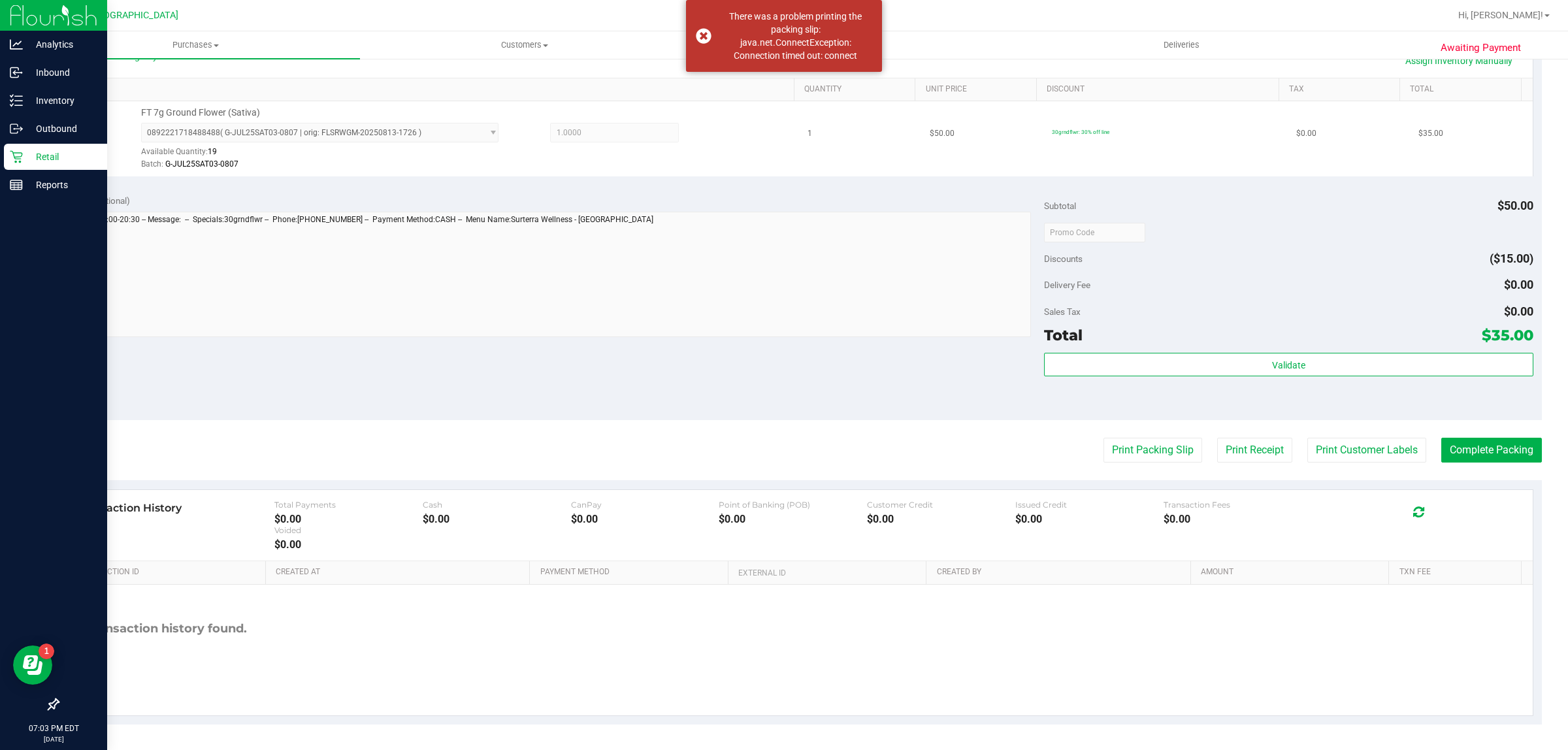
click at [765, 149] on div "0892221718488488 ( G-JUL25SAT03-0807 | orig: FLSRWGM-20250813-1726 ) 0892221718…" at bounding box center [464, 146] width 646 height 47
click at [1481, 419] on div "Notes (optional) Subtotal $50.00 Discounts ($15.00) Delivery Fee $0.00 Sales Ta…" at bounding box center [799, 302] width 1484 height 235
click at [1509, 507] on div "Transaction History Total Payments $0.00 Cash $0.00 CanPay $0.00 Point of [GEOG…" at bounding box center [800, 525] width 1446 height 51
click at [1526, 458] on button "Complete Packing" at bounding box center [1492, 450] width 100 height 25
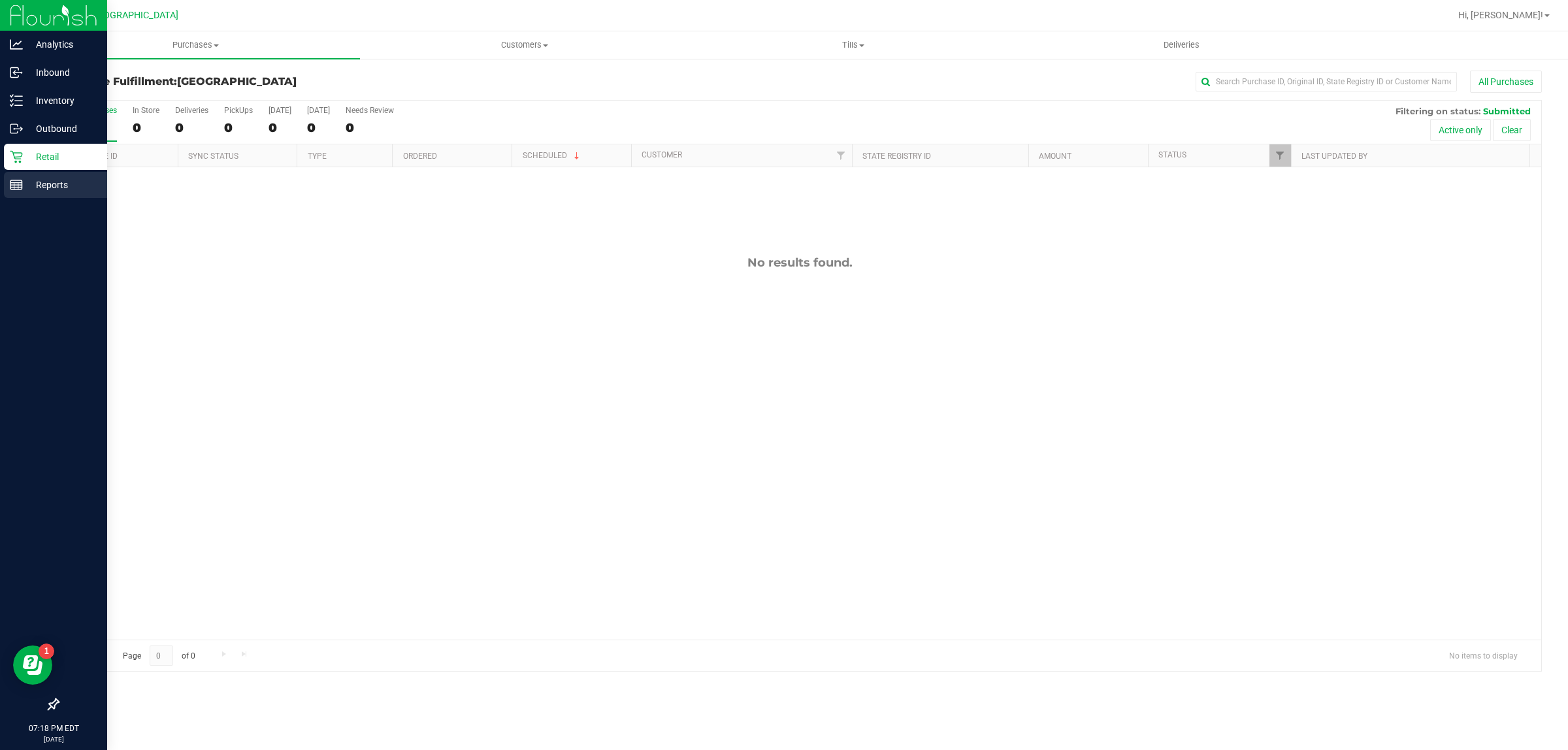
click at [4, 181] on div "Reports" at bounding box center [55, 185] width 103 height 26
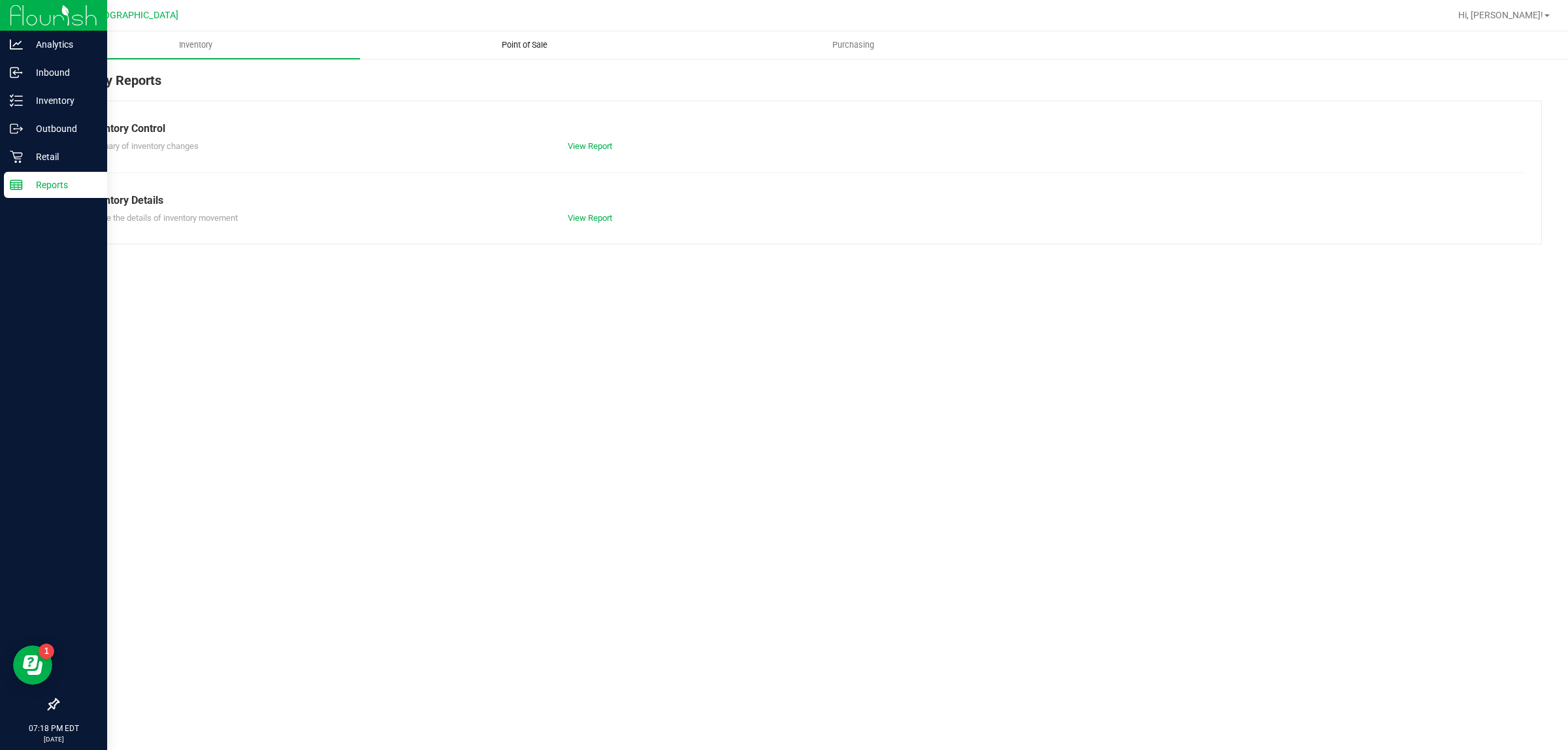
click at [550, 45] on span "Point of Sale" at bounding box center [524, 45] width 81 height 12
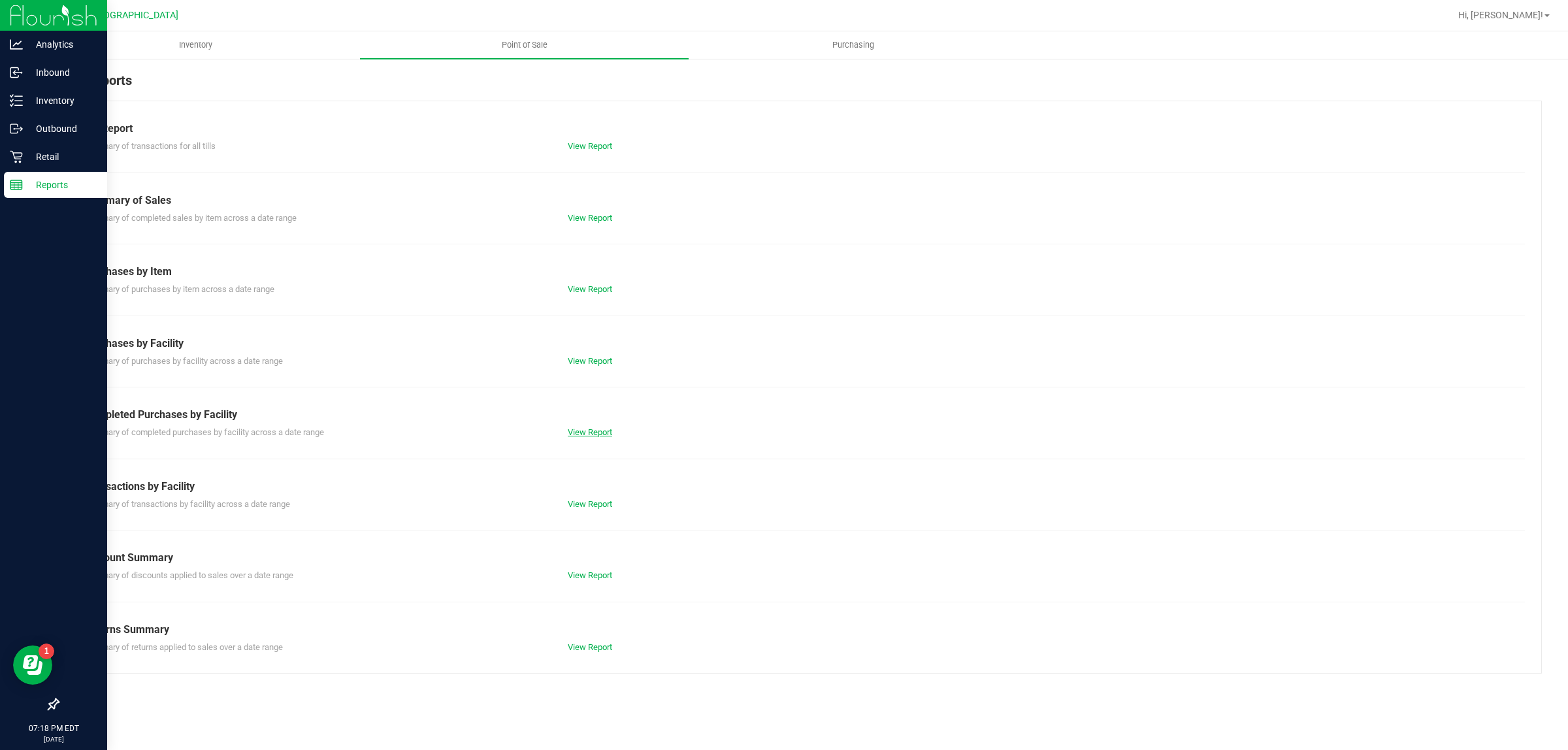
click at [589, 431] on link "View Report" at bounding box center [590, 432] width 45 height 10
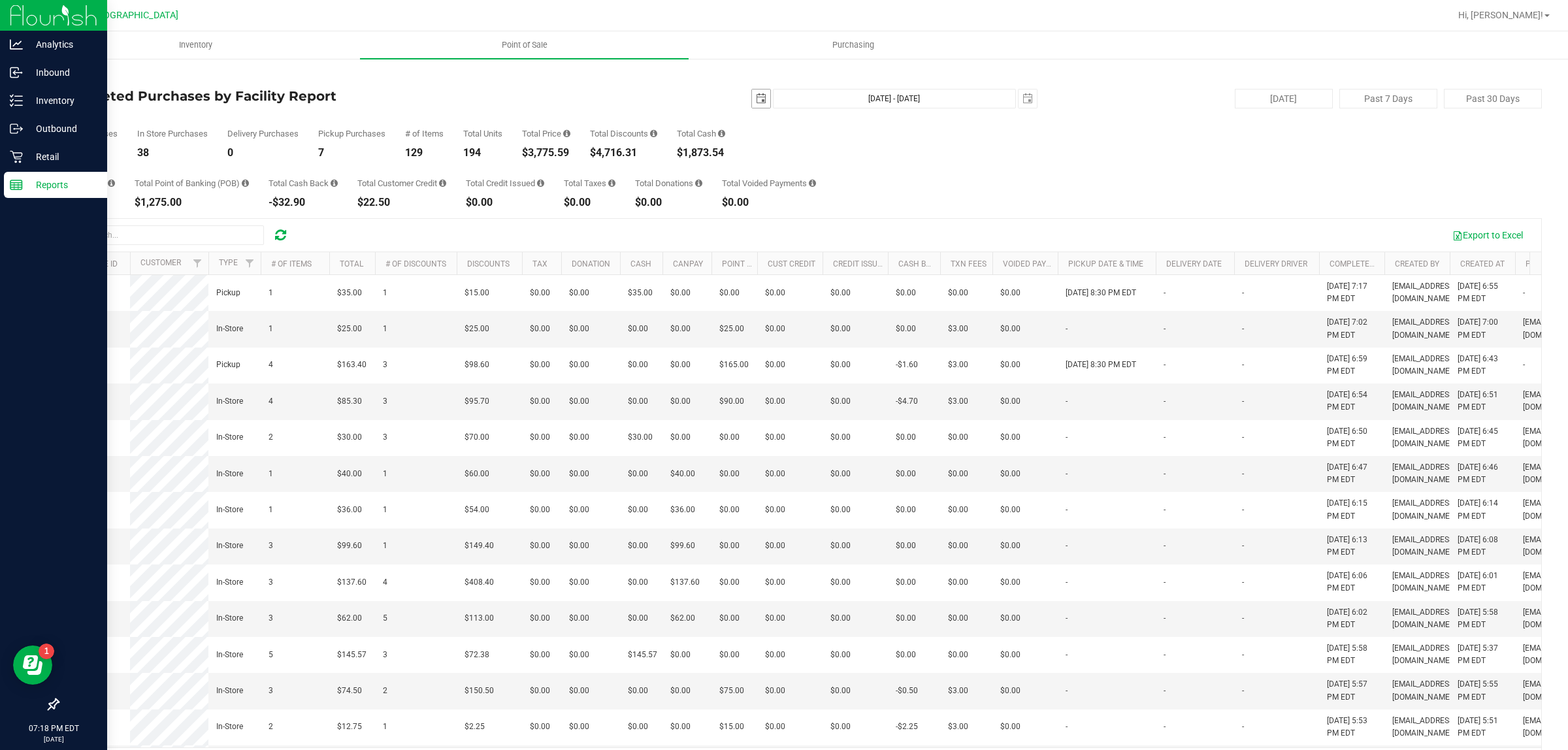
click at [757, 96] on span "select" at bounding box center [761, 99] width 10 height 10
click at [756, 211] on link "14" at bounding box center [755, 212] width 19 height 20
type input "[DATE]"
click at [1019, 102] on span "select" at bounding box center [1028, 99] width 19 height 19
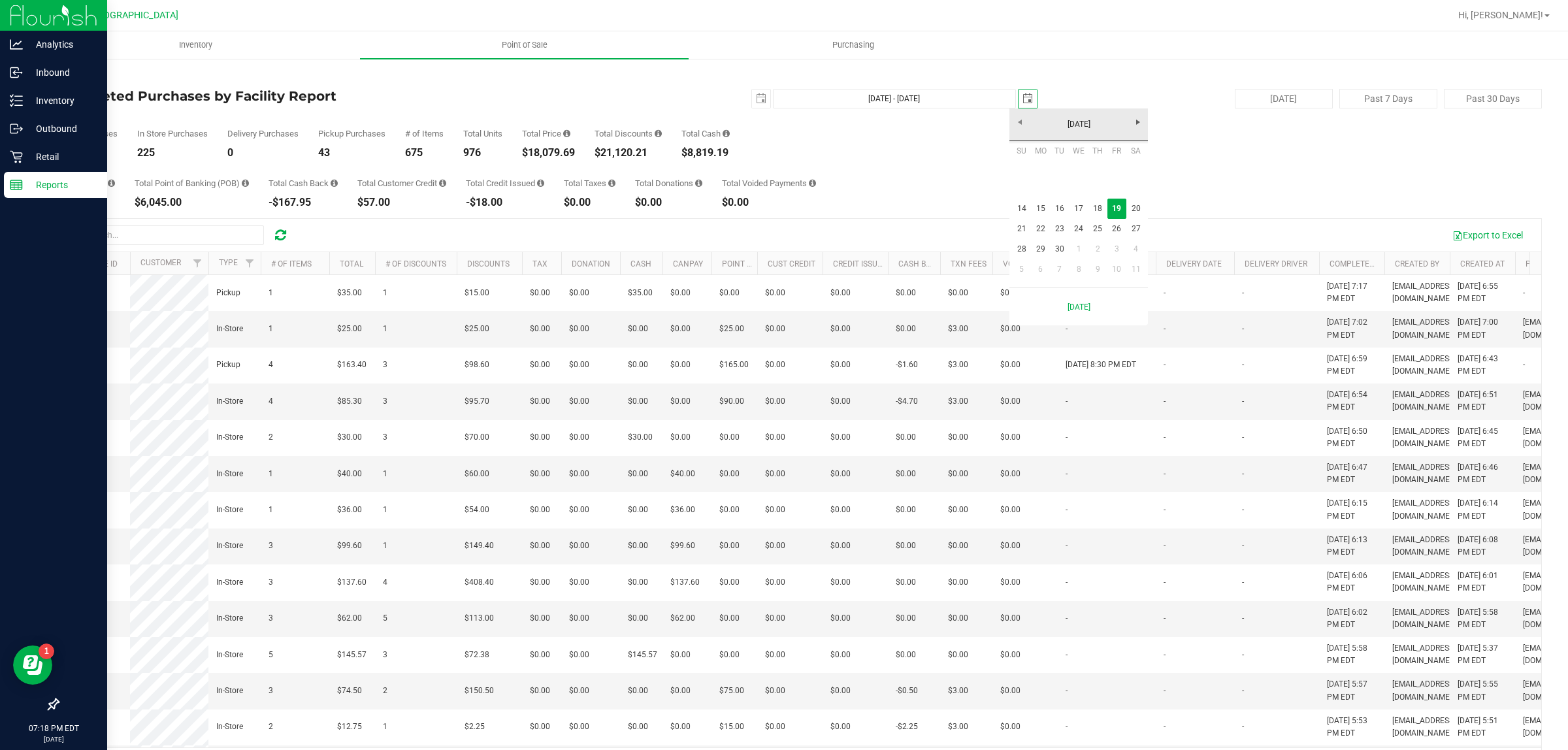
scroll to position [0, 33]
click at [1021, 210] on link "14" at bounding box center [1021, 209] width 19 height 20
type input "[DATE] - [DATE]"
type input "[DATE]"
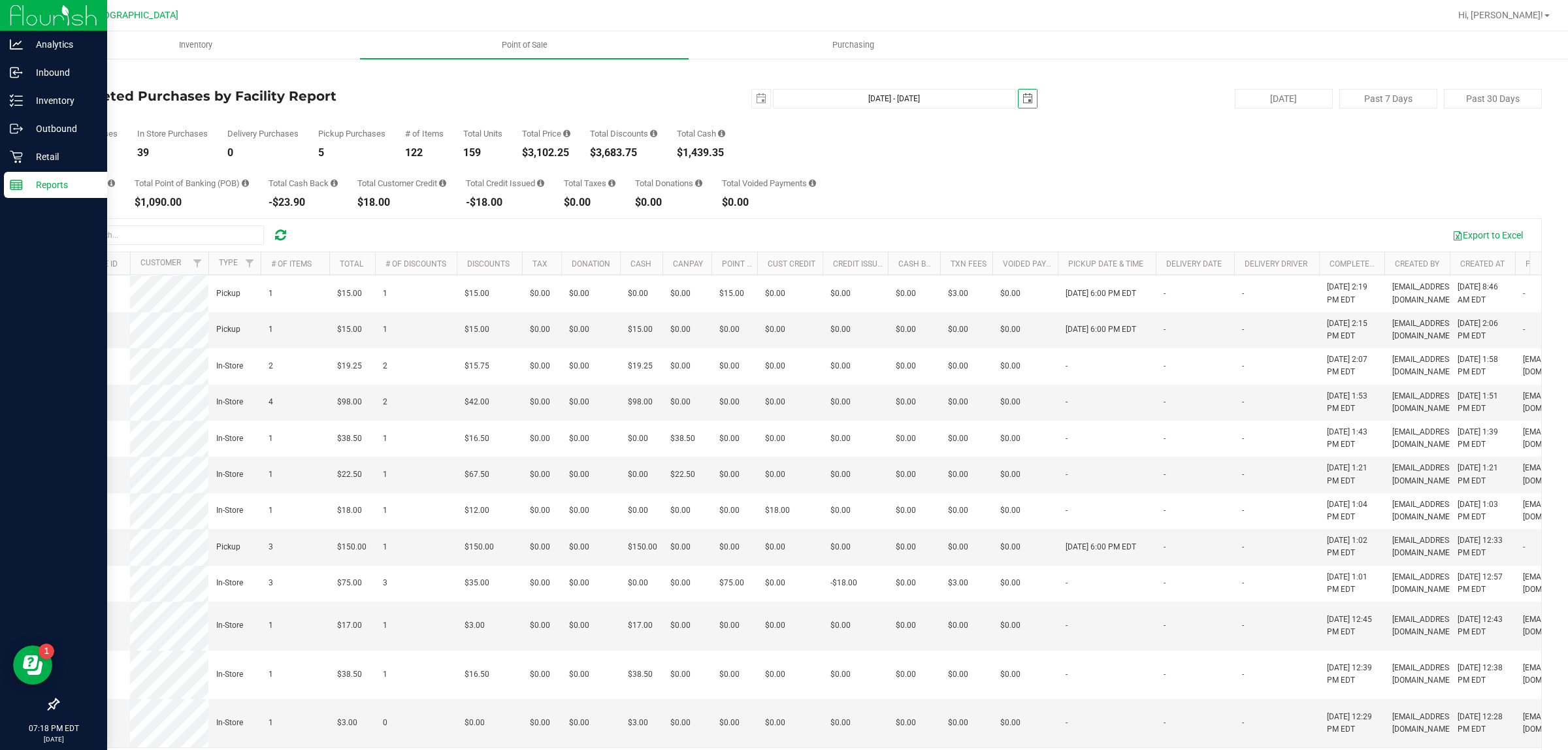
scroll to position [45, 0]
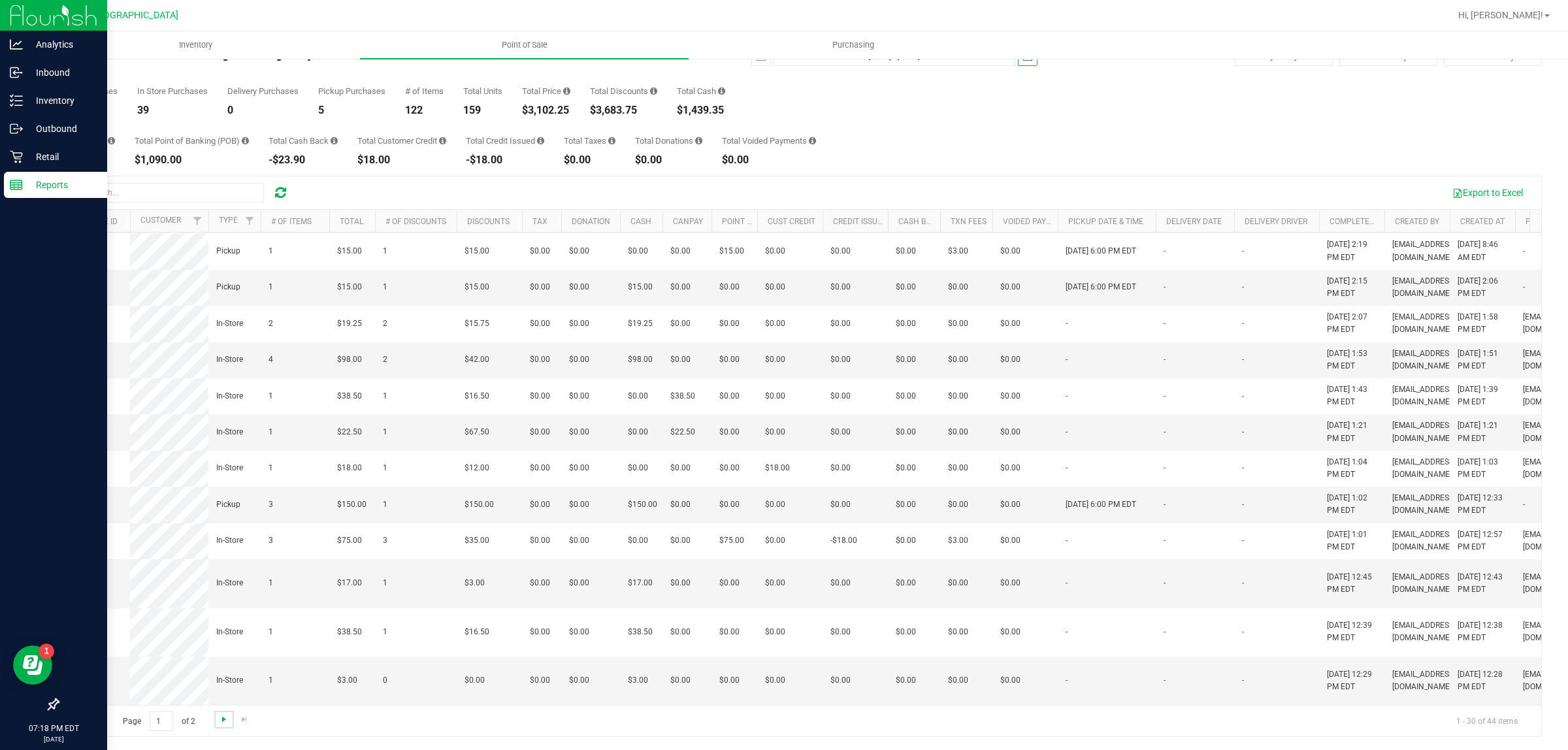
click at [223, 719] on span "Go to the next page" at bounding box center [224, 719] width 10 height 10
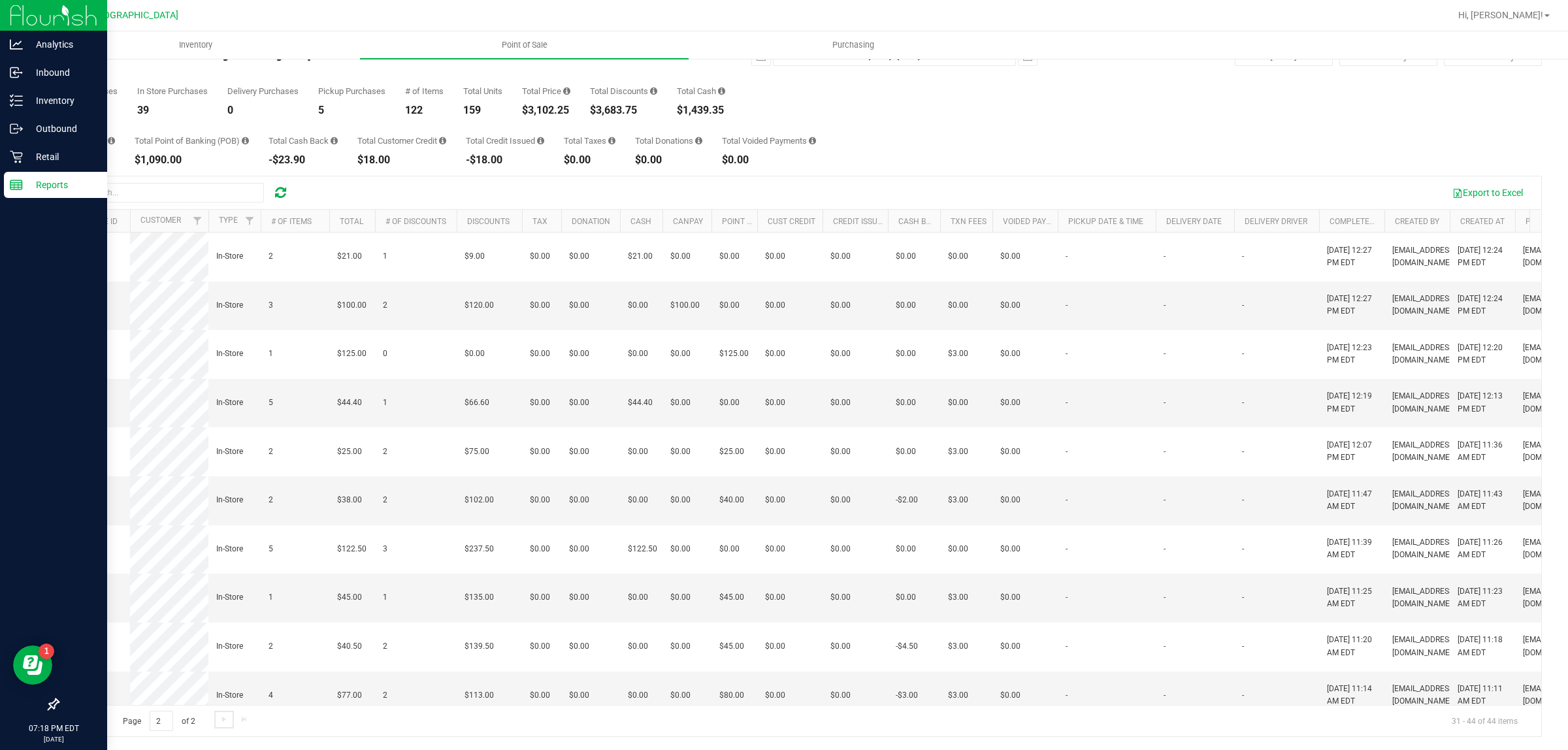
scroll to position [0, 0]
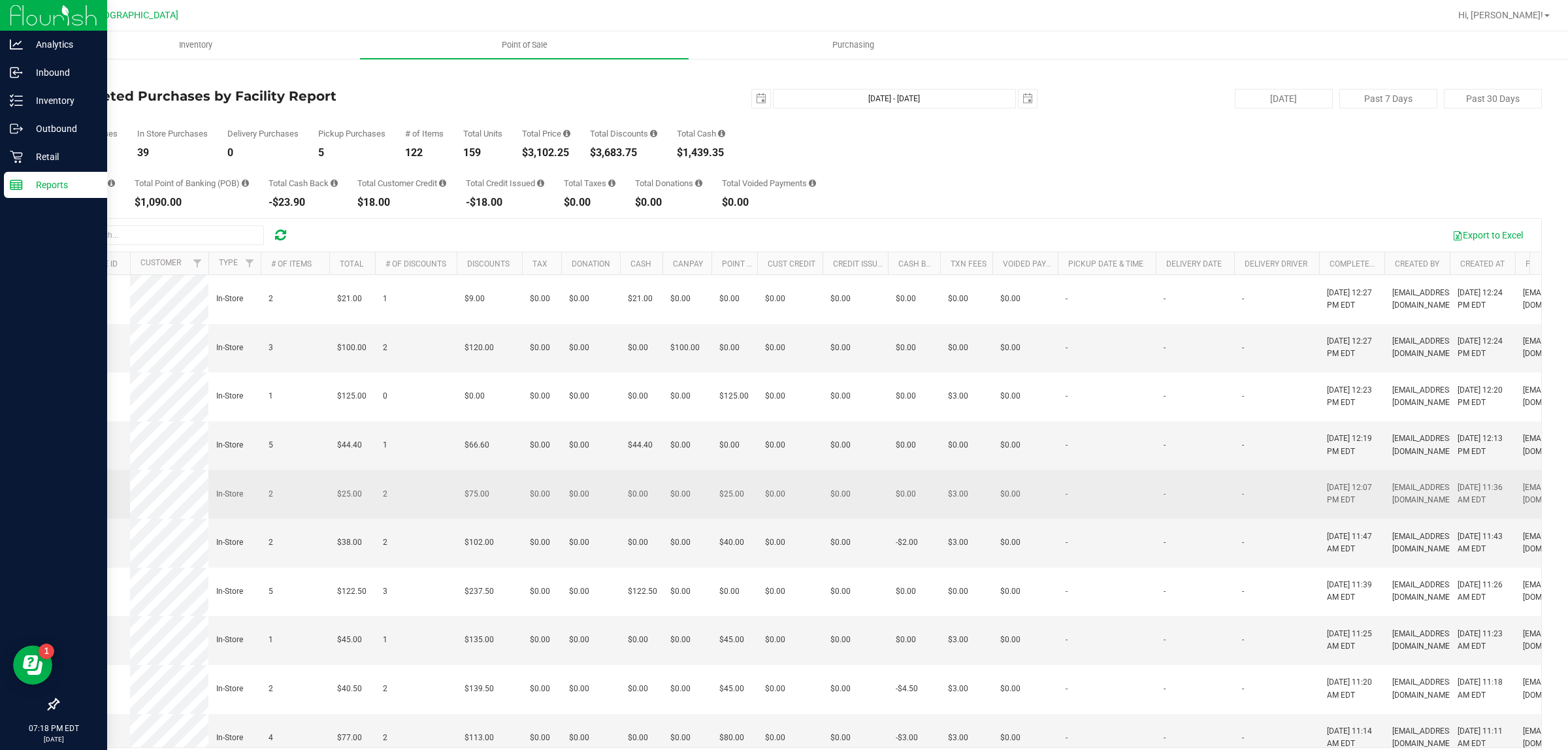
click at [122, 502] on td "11949725" at bounding box center [94, 494] width 72 height 49
click at [112, 479] on td "11949725" at bounding box center [94, 494] width 72 height 49
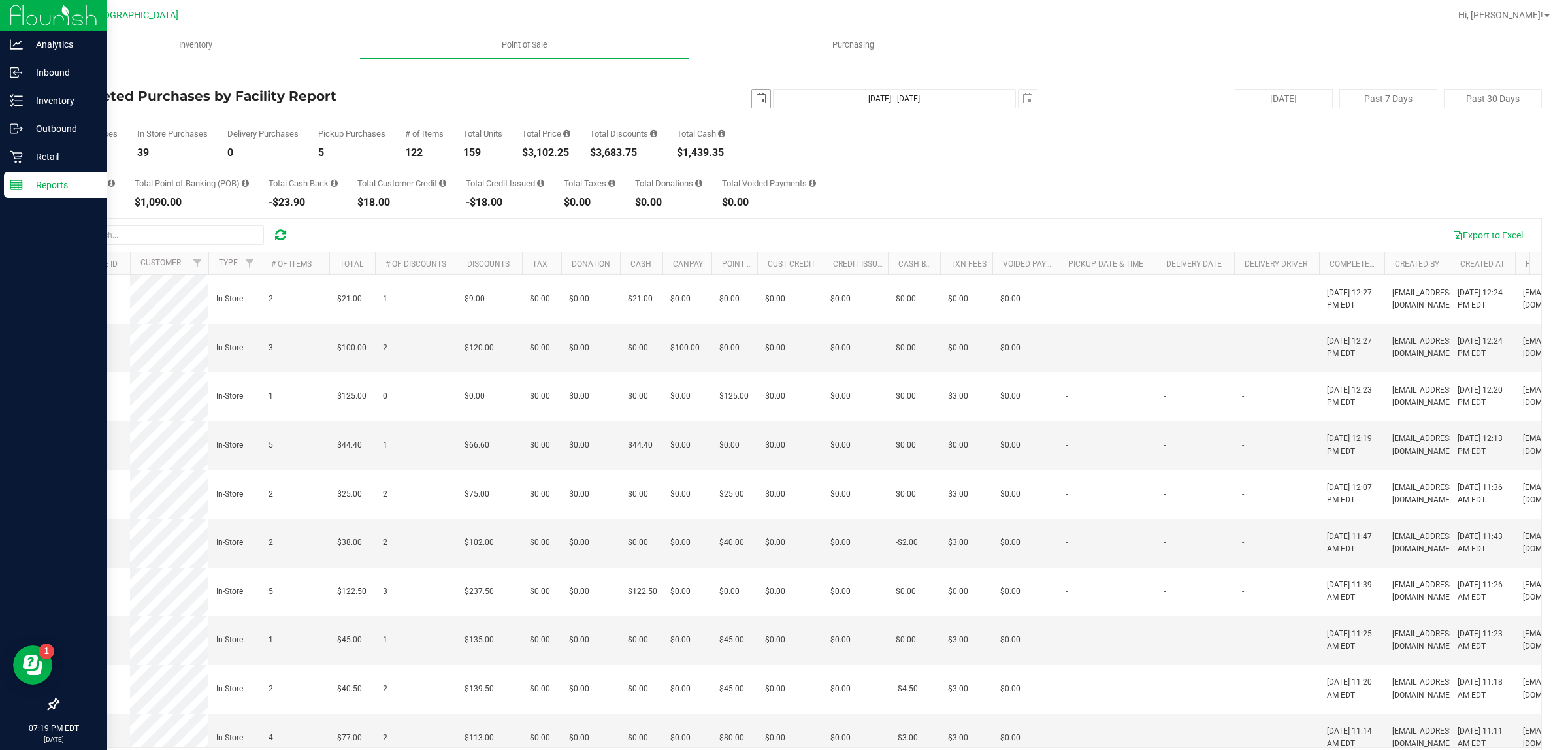
click at [759, 97] on span "select" at bounding box center [761, 99] width 19 height 19
click at [834, 188] on link "11" at bounding box center [832, 191] width 19 height 20
type input "[DATE] - [DATE]"
type input "[DATE]"
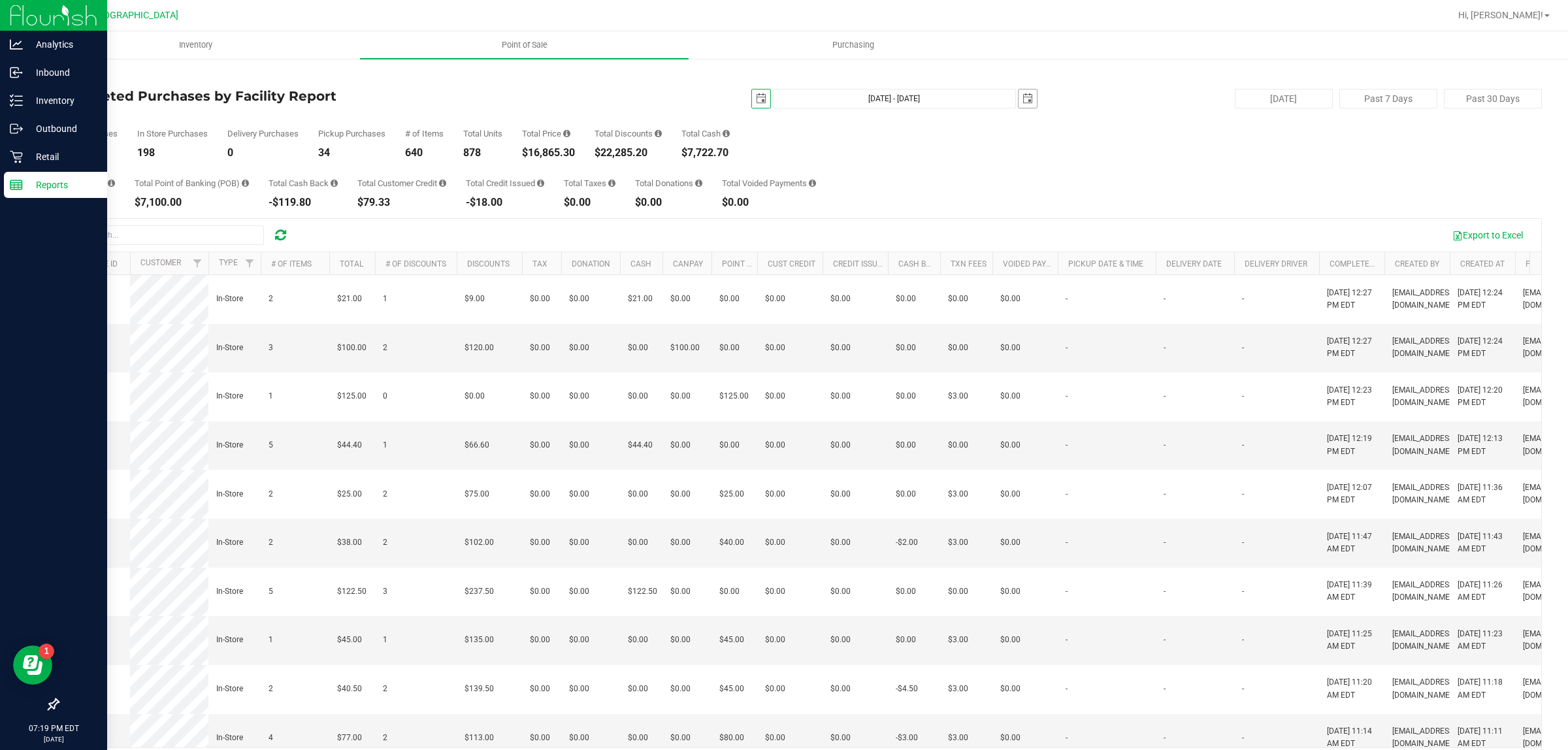
click at [1023, 92] on span "select" at bounding box center [1028, 99] width 19 height 19
click at [1101, 187] on link "11" at bounding box center [1098, 190] width 19 height 20
type input "[DATE] - [DATE]"
type input "[DATE]"
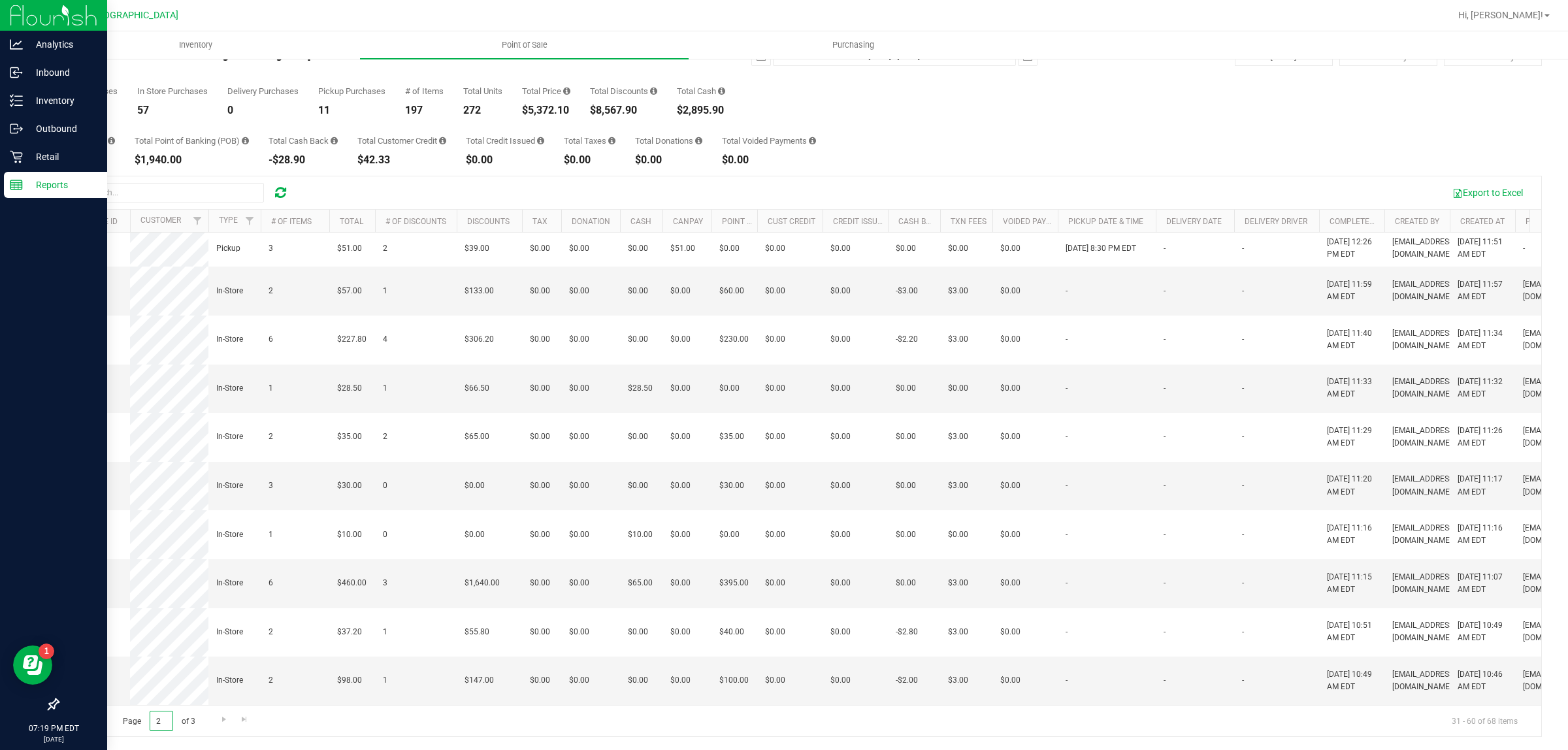
click at [168, 717] on input "2" at bounding box center [161, 721] width 23 height 20
click at [219, 715] on span "Go to the next page" at bounding box center [224, 719] width 10 height 10
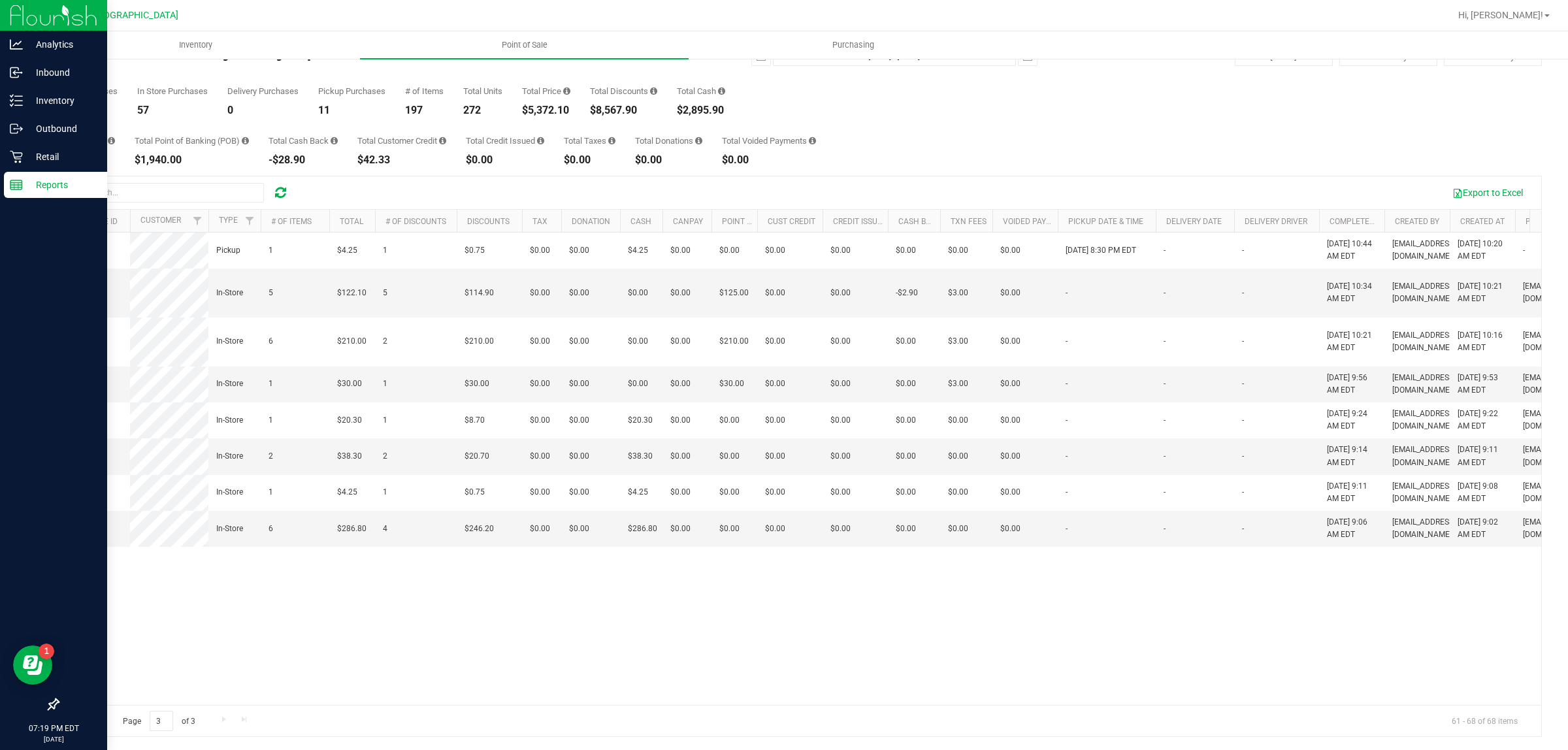
click at [101, 723] on link "Go to the previous page" at bounding box center [94, 719] width 19 height 18
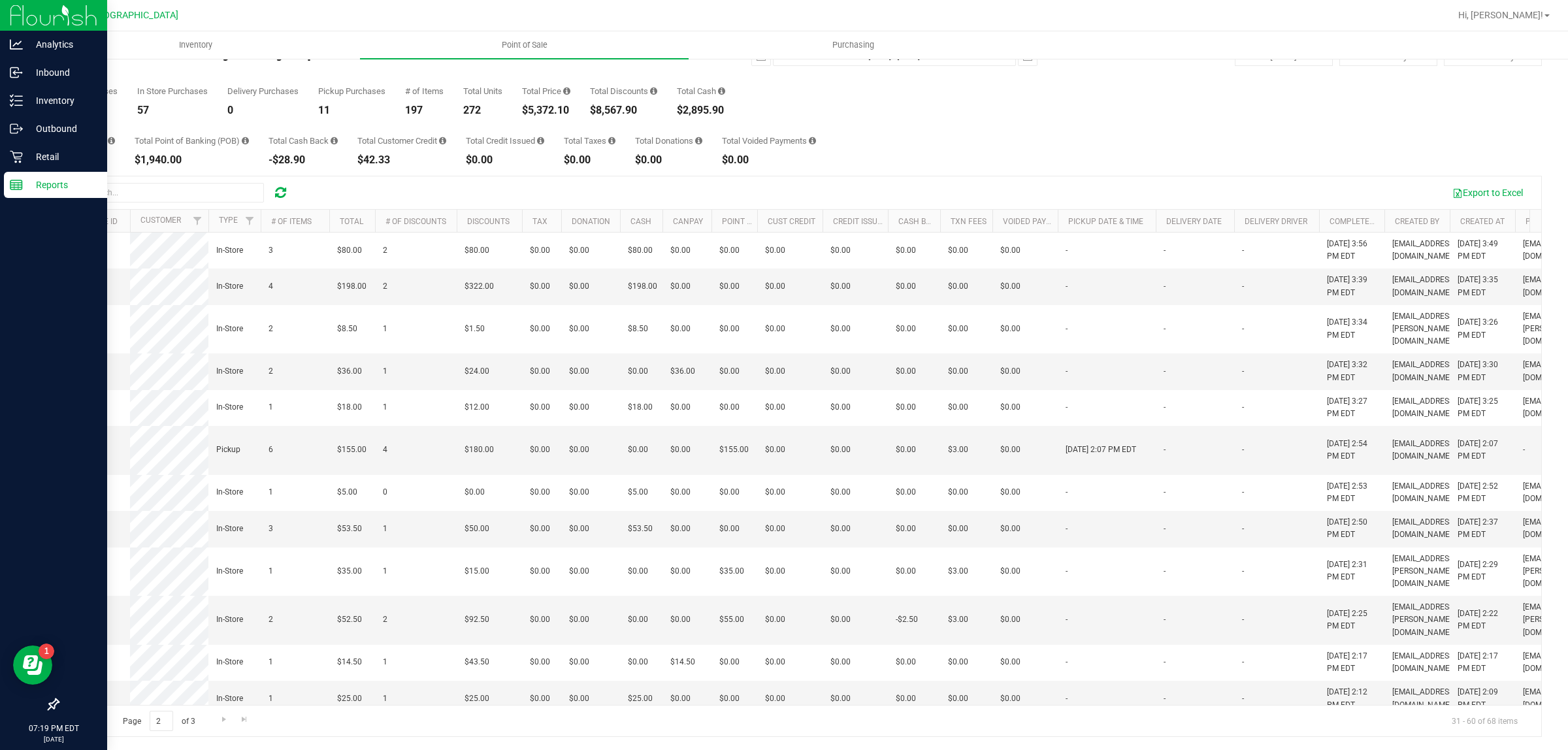
click at [99, 722] on link "Go to the previous page" at bounding box center [94, 719] width 19 height 18
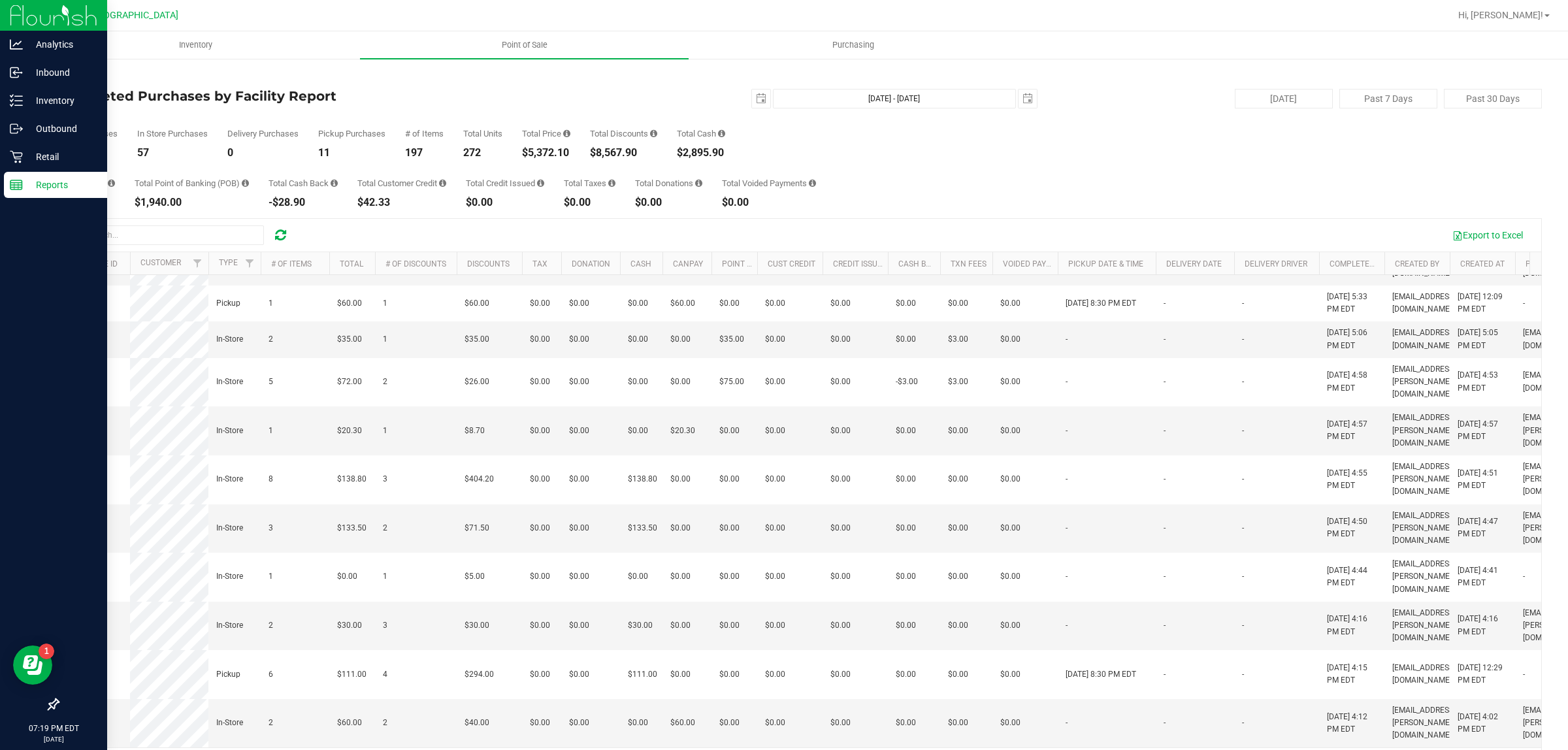
scroll to position [890, 0]
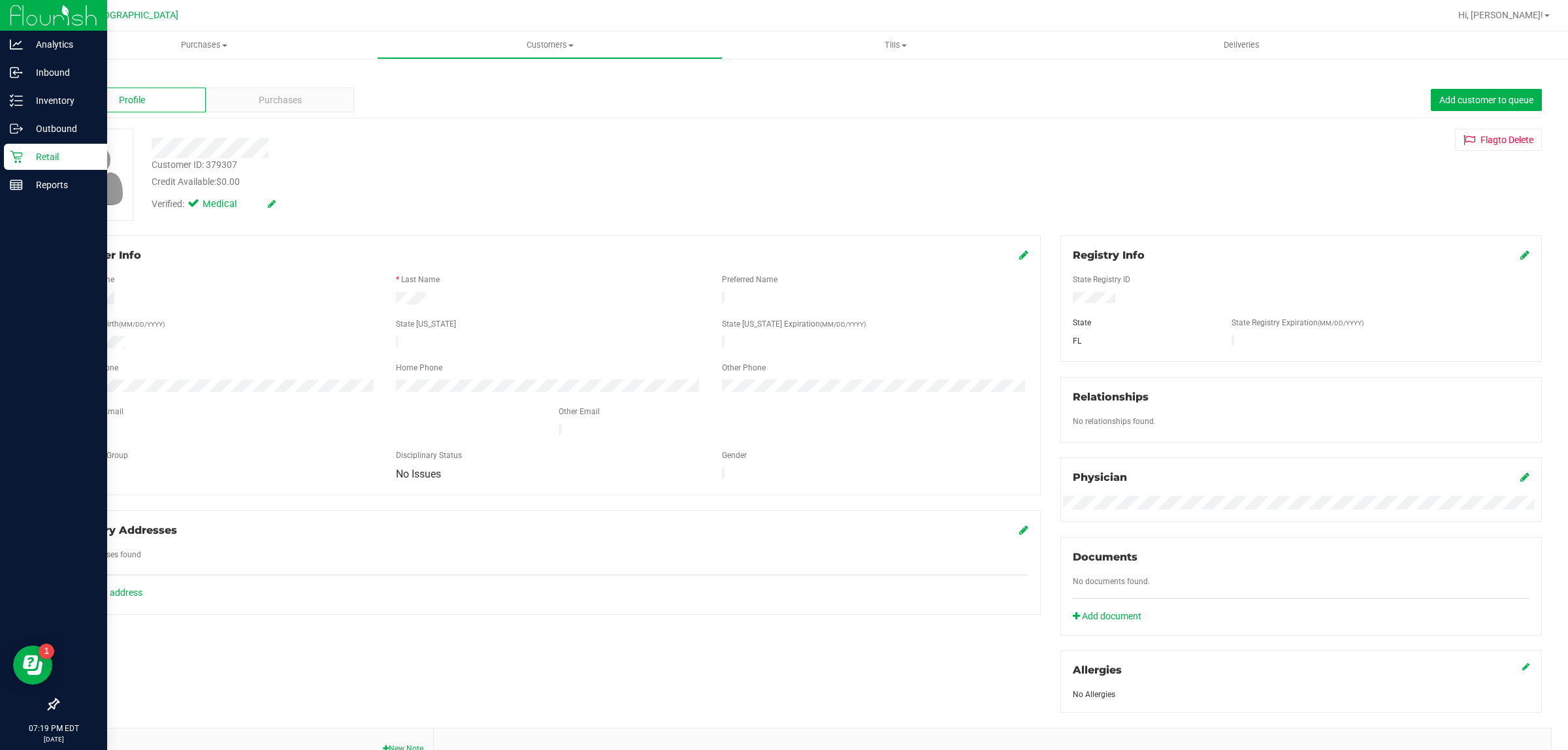
click at [258, 89] on div "Purchases" at bounding box center [280, 99] width 149 height 25
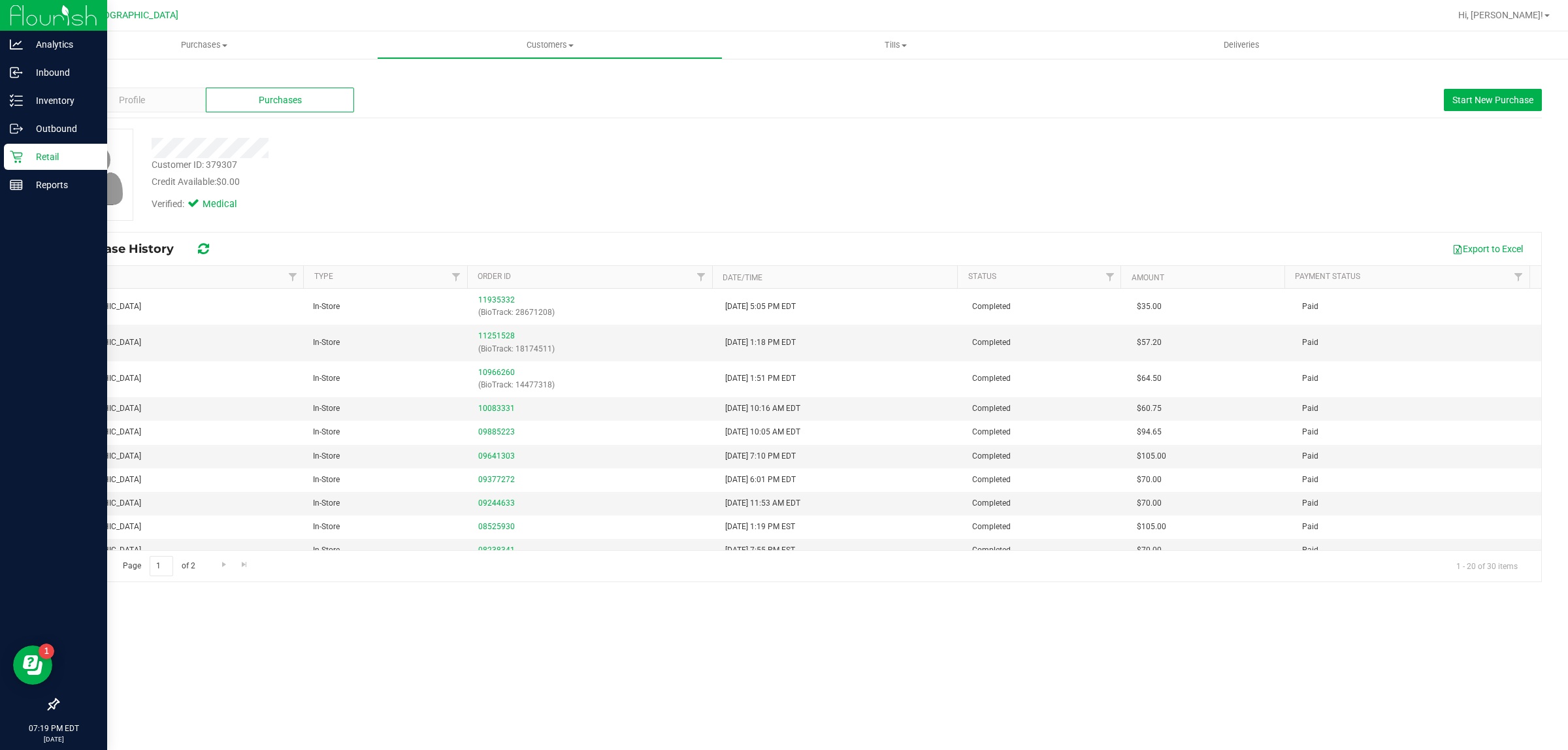
click at [75, 76] on link "Back" at bounding box center [69, 76] width 22 height 9
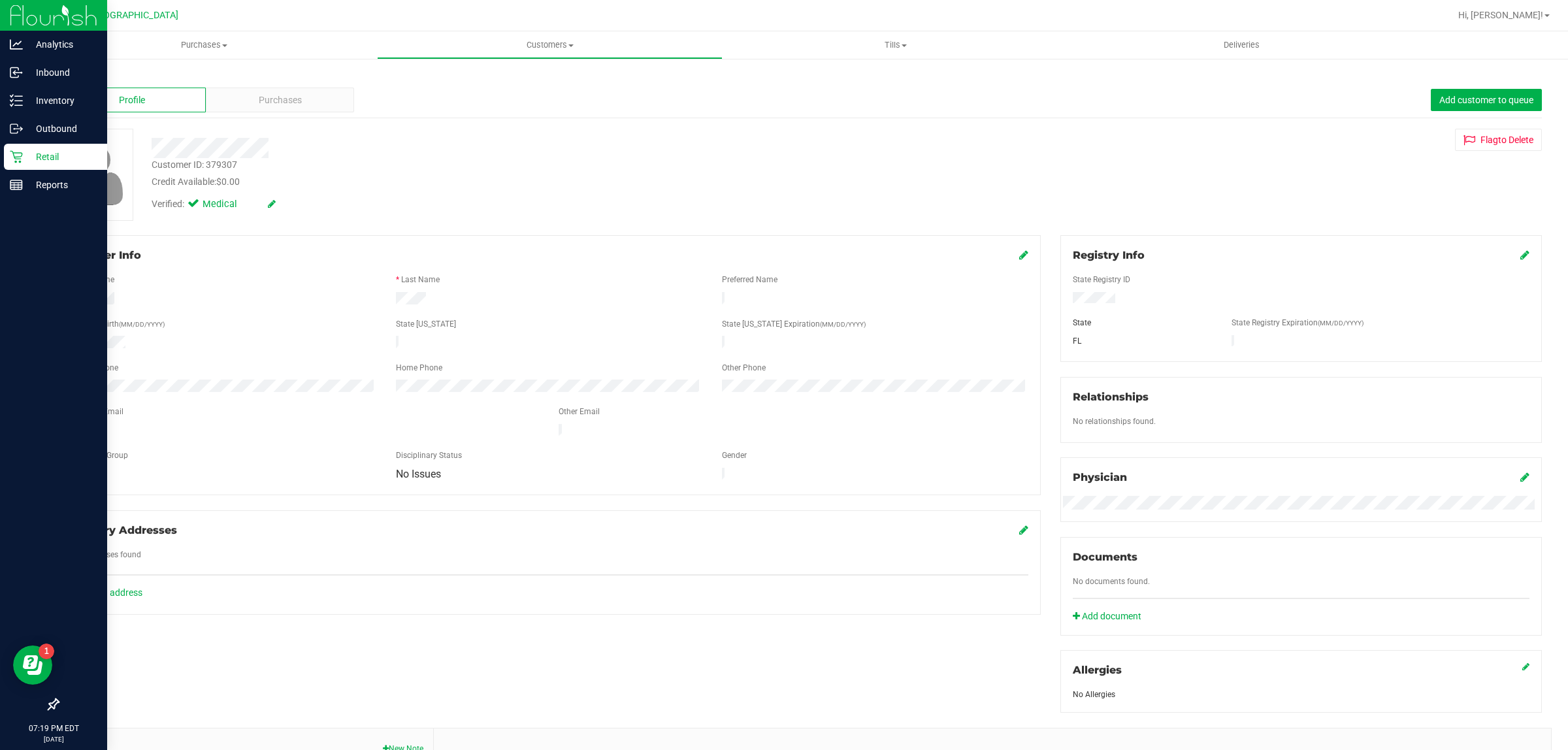
click at [59, 76] on icon at bounding box center [59, 76] width 3 height 7
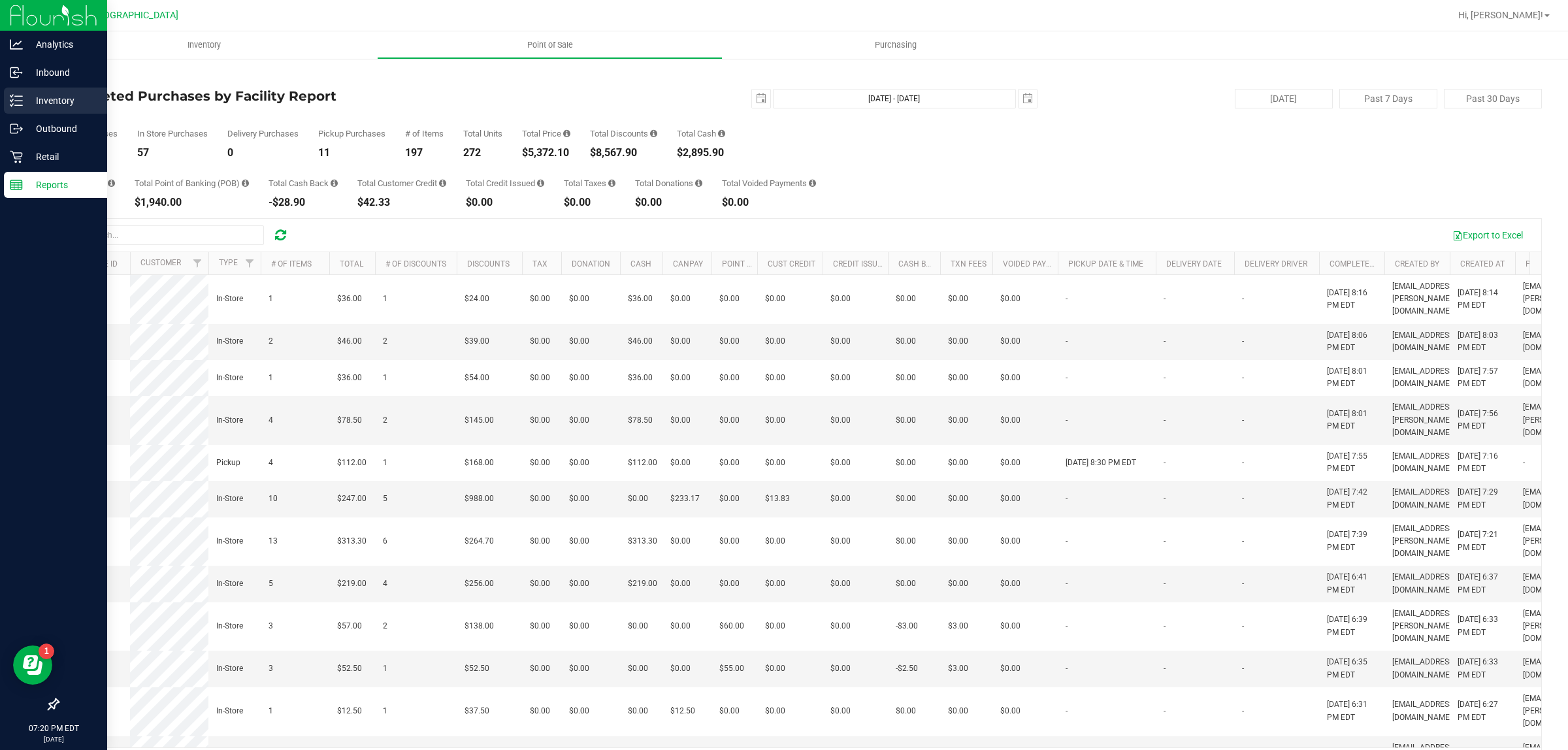
click at [14, 96] on icon at bounding box center [17, 100] width 13 height 13
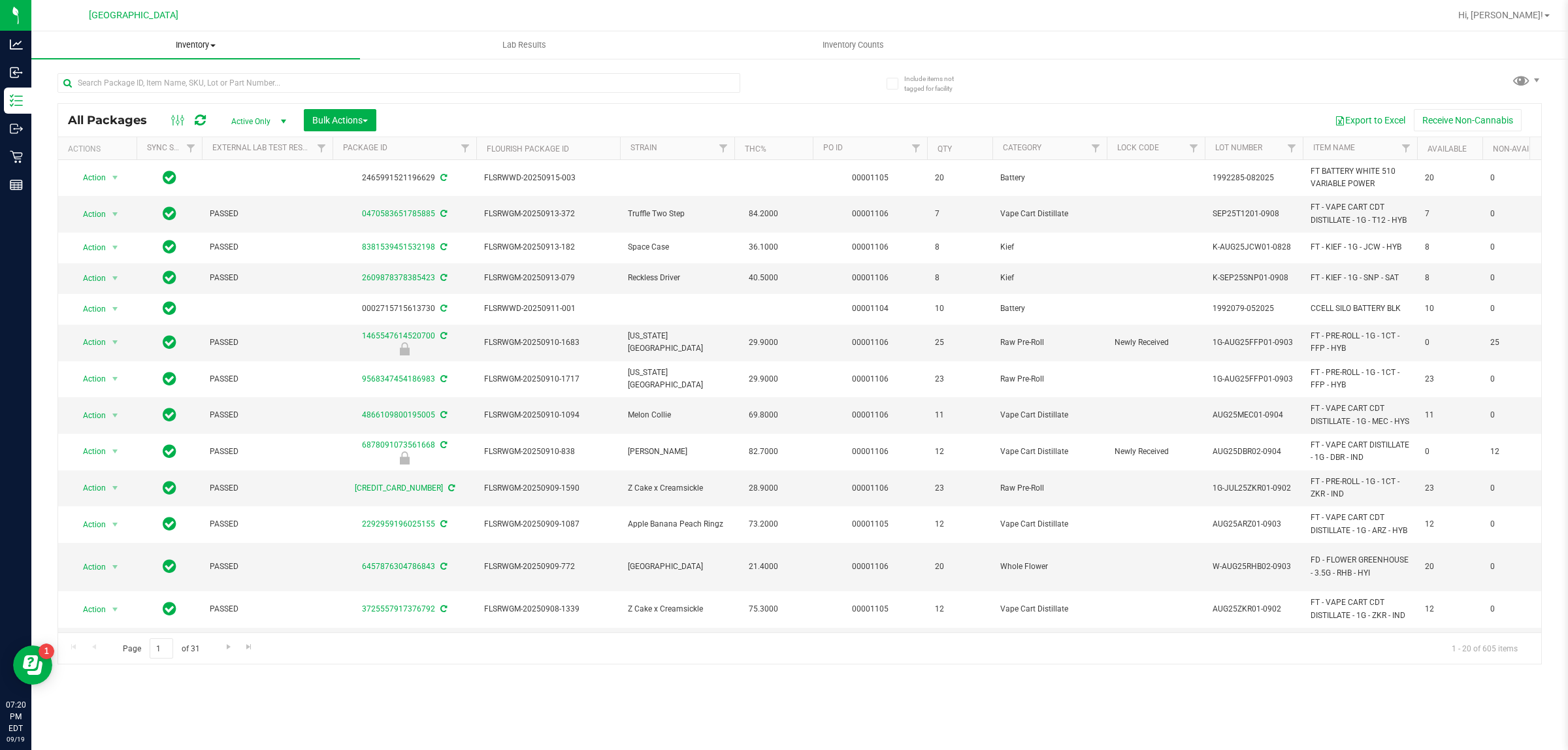
click at [214, 46] on span "Inventory" at bounding box center [196, 45] width 329 height 12
click at [171, 84] on li "All packages" at bounding box center [196, 79] width 329 height 16
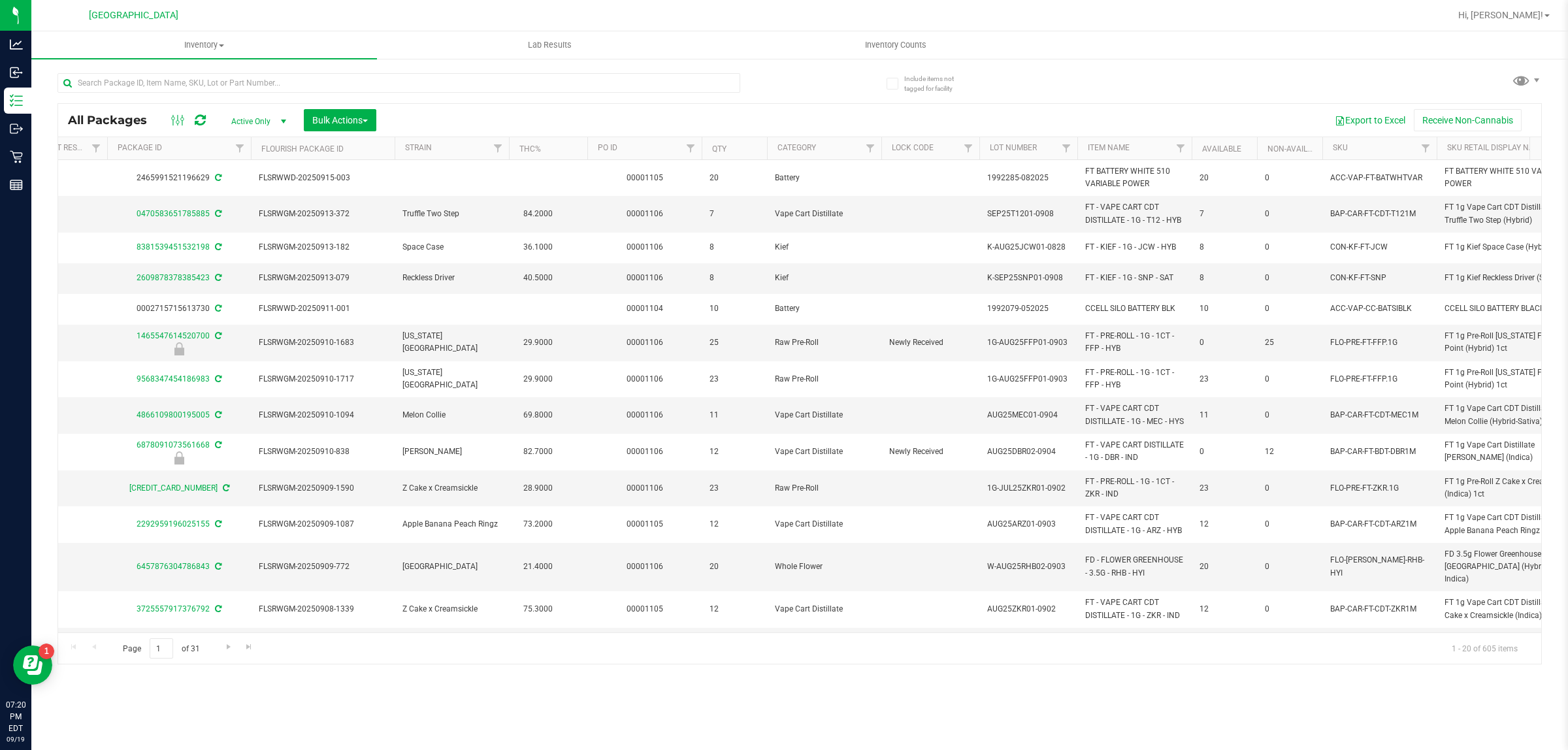
scroll to position [0, 301]
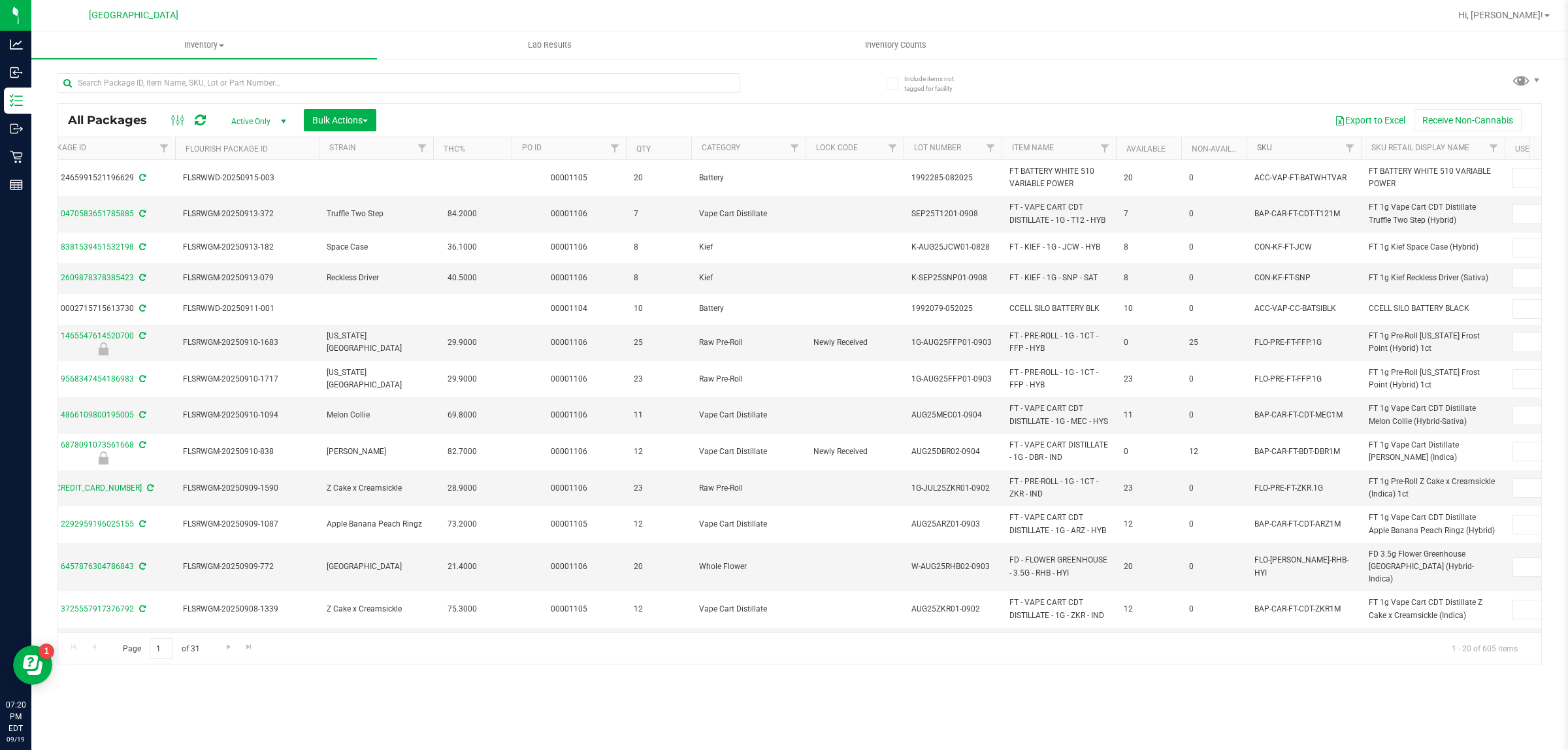
click at [1270, 144] on link "SKU" at bounding box center [1265, 148] width 15 height 9
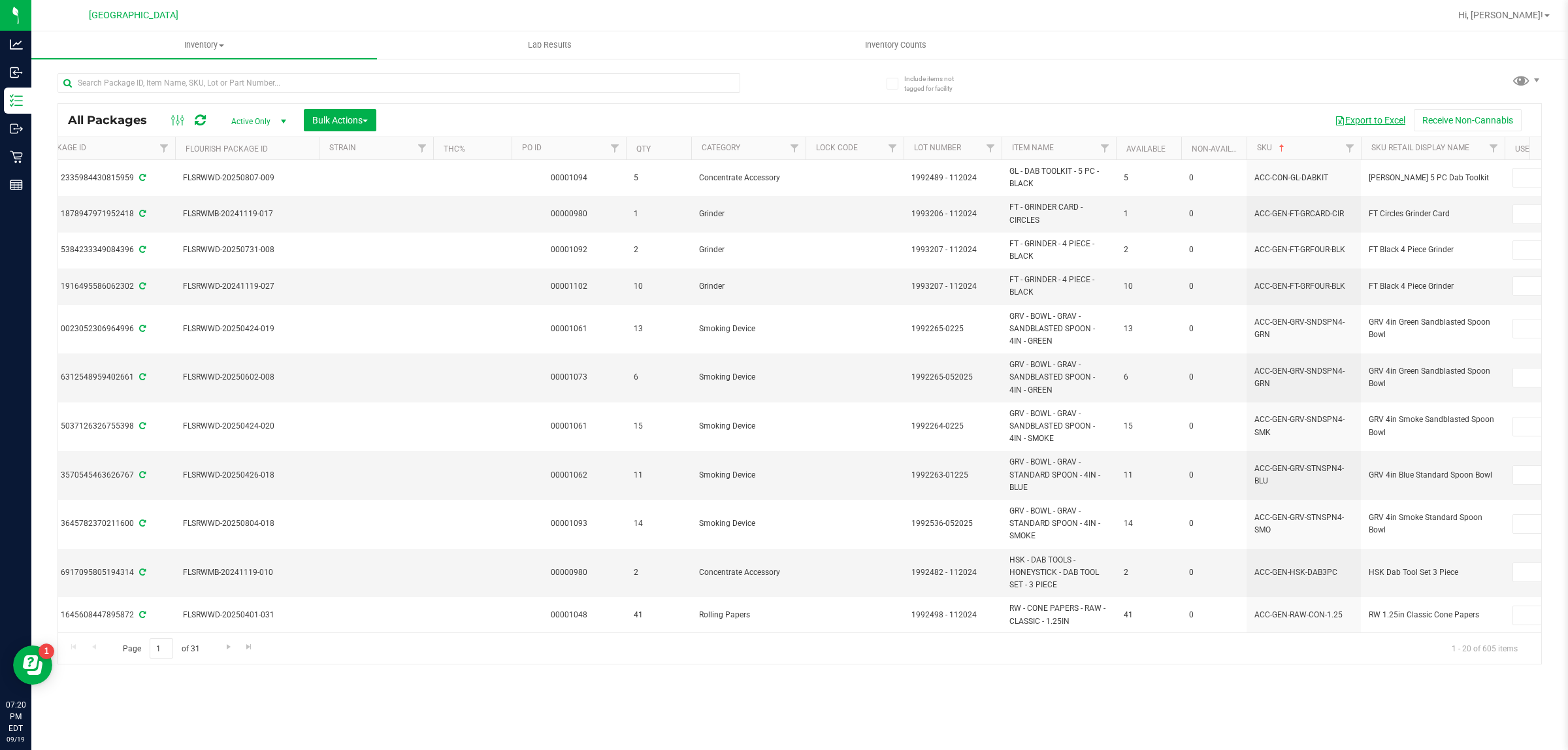
click at [1389, 122] on button "Export to Excel" at bounding box center [1370, 120] width 87 height 22
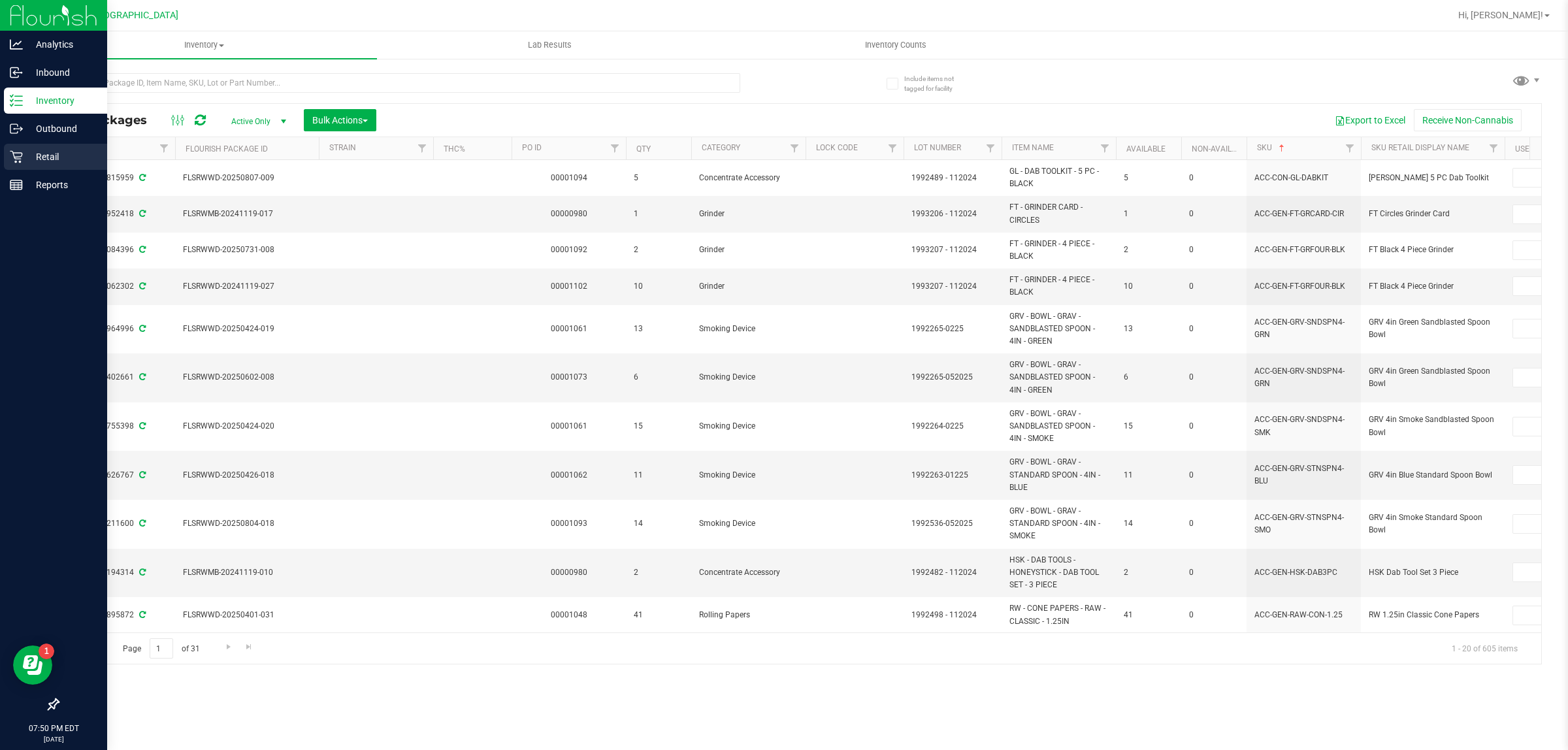
click at [23, 152] on p "Retail" at bounding box center [62, 156] width 78 height 16
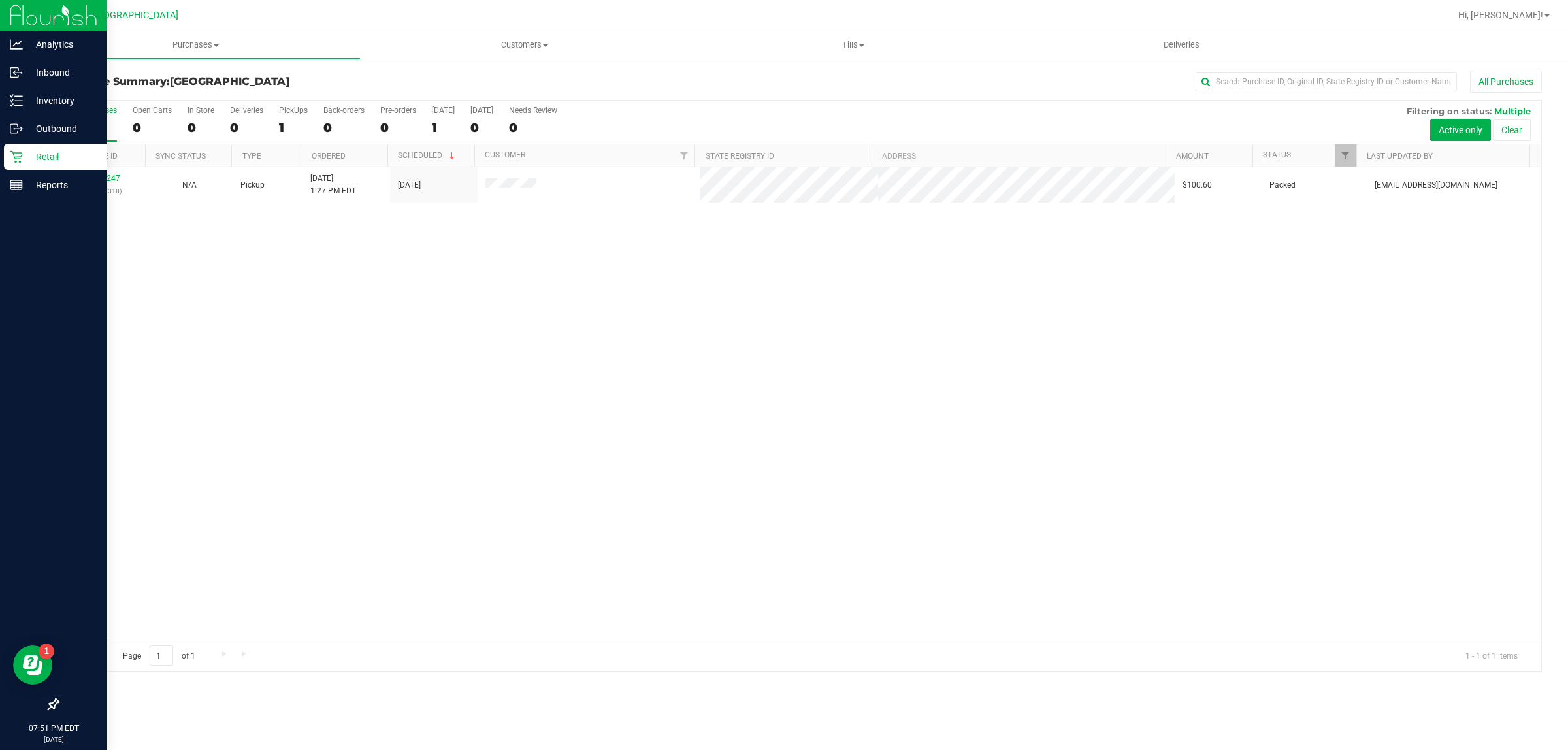
click at [1458, 356] on div "11974247 (325706318) N/A Pickup [DATE] 1:27 PM EDT 9/19/2025 $100.60 Packed [EM…" at bounding box center [800, 403] width 1483 height 472
click at [1466, 30] on nav "[GEOGRAPHIC_DATA] WC Hi, [PERSON_NAME]!" at bounding box center [800, 16] width 1537 height 32
